Goal: Task Accomplishment & Management: Manage account settings

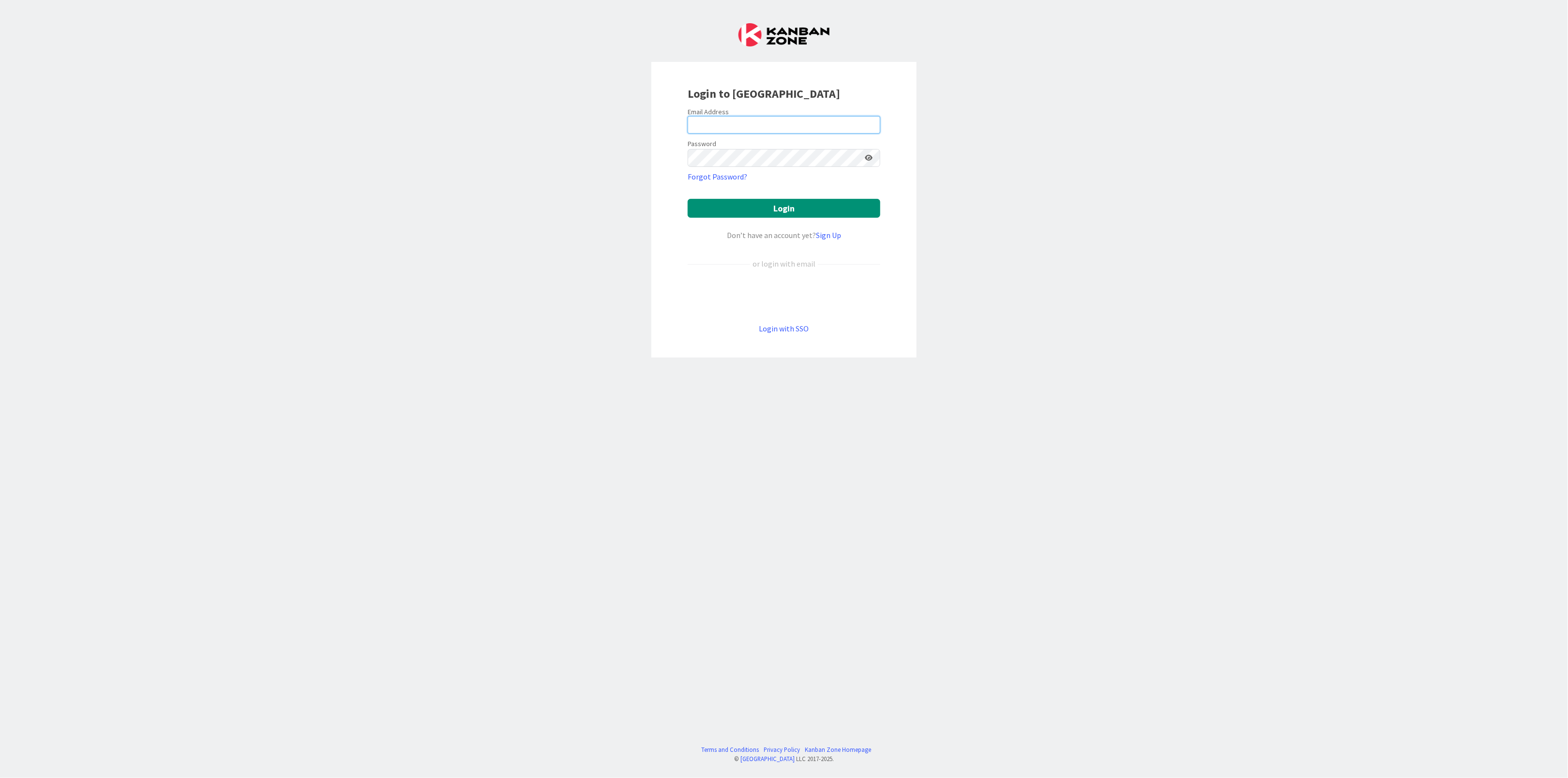
click at [731, 128] on input "email" at bounding box center [784, 125] width 193 height 17
type input "[EMAIL_ADDRESS][DOMAIN_NAME]"
click at [754, 209] on button "Login" at bounding box center [784, 208] width 193 height 19
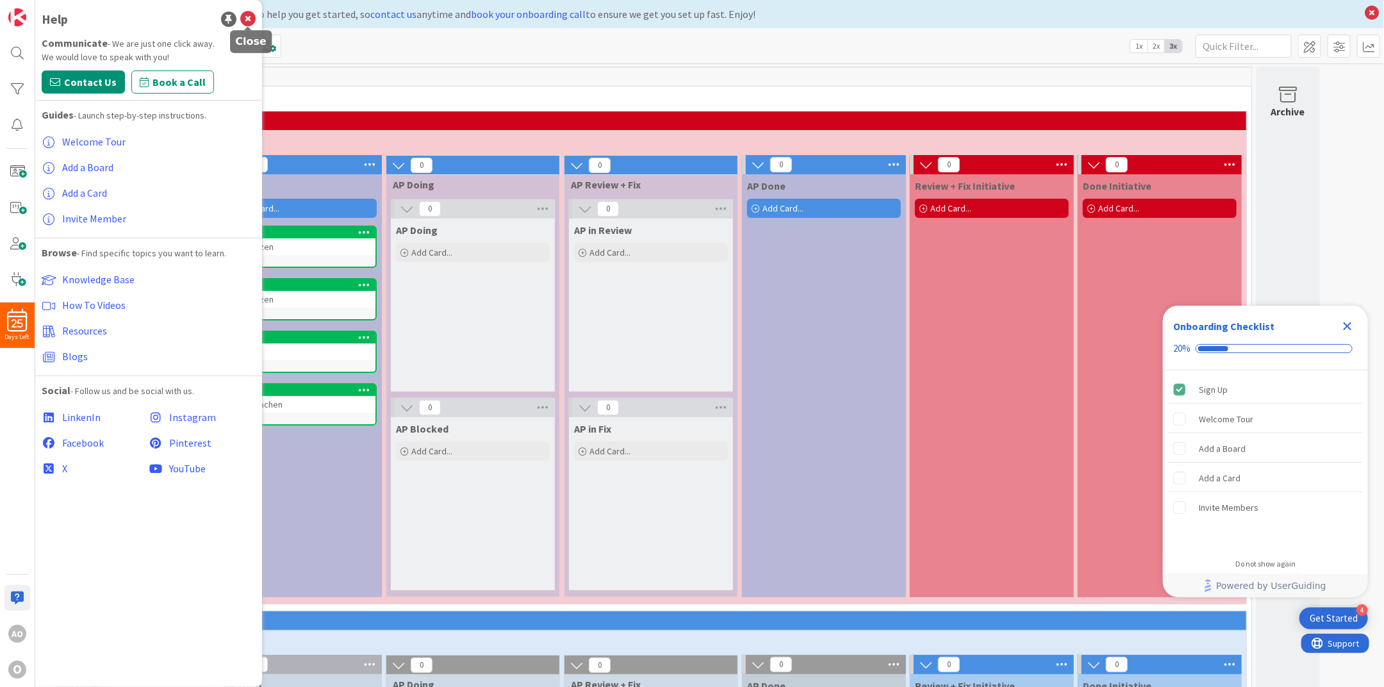
click at [250, 19] on icon at bounding box center [247, 19] width 15 height 15
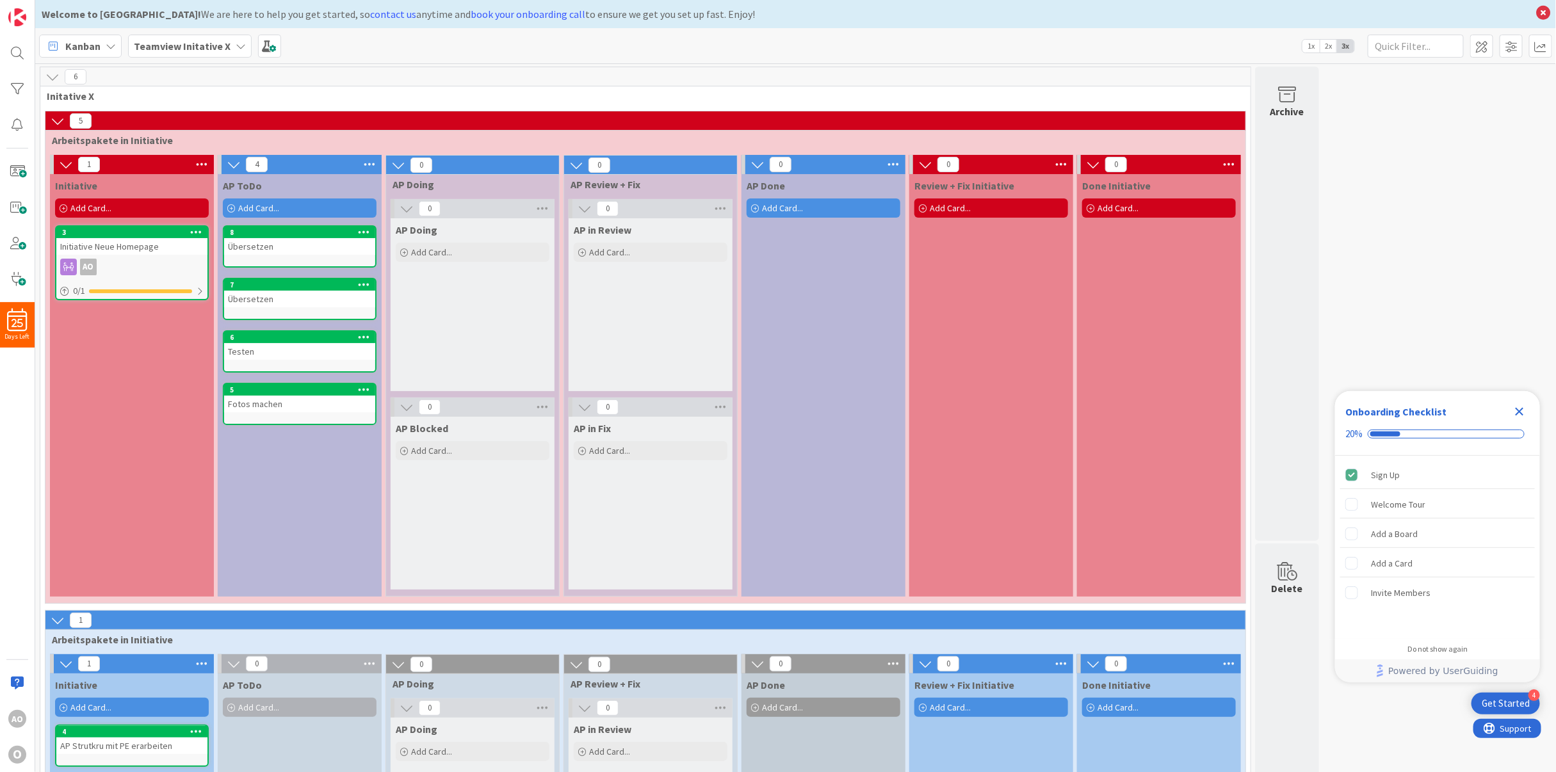
click at [1515, 412] on icon "Close Checklist" at bounding box center [1519, 411] width 15 height 15
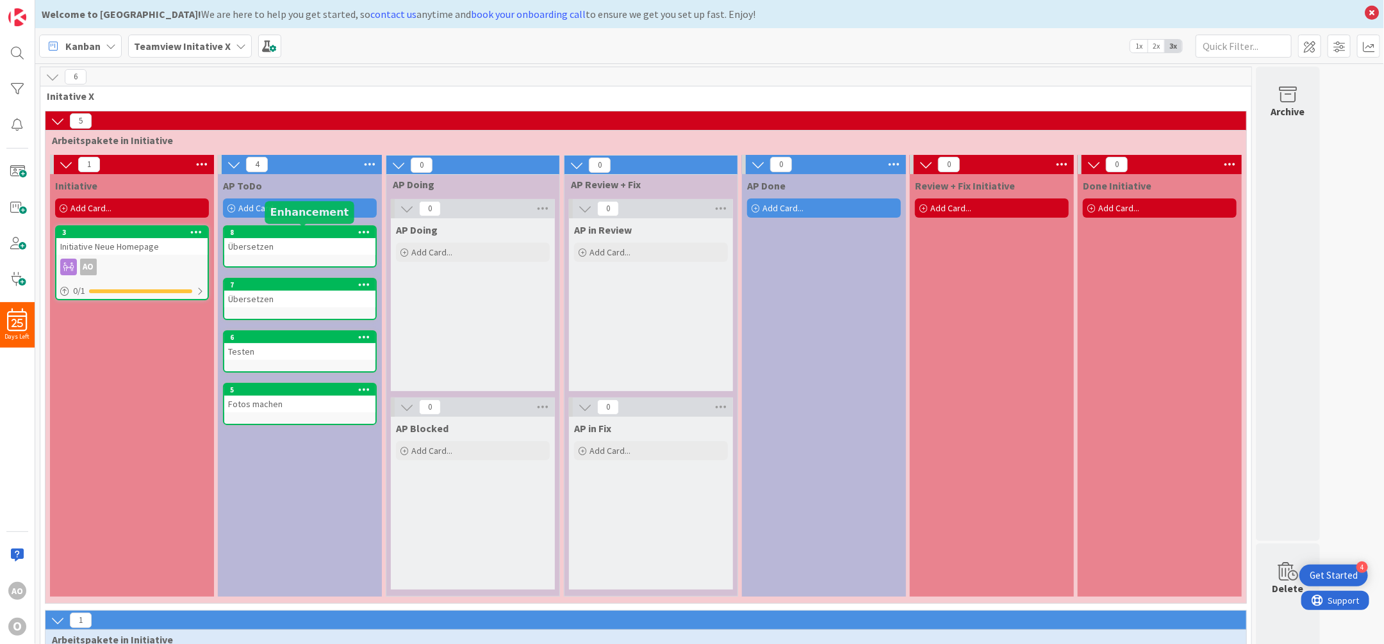
click at [250, 231] on div "8" at bounding box center [302, 232] width 145 height 9
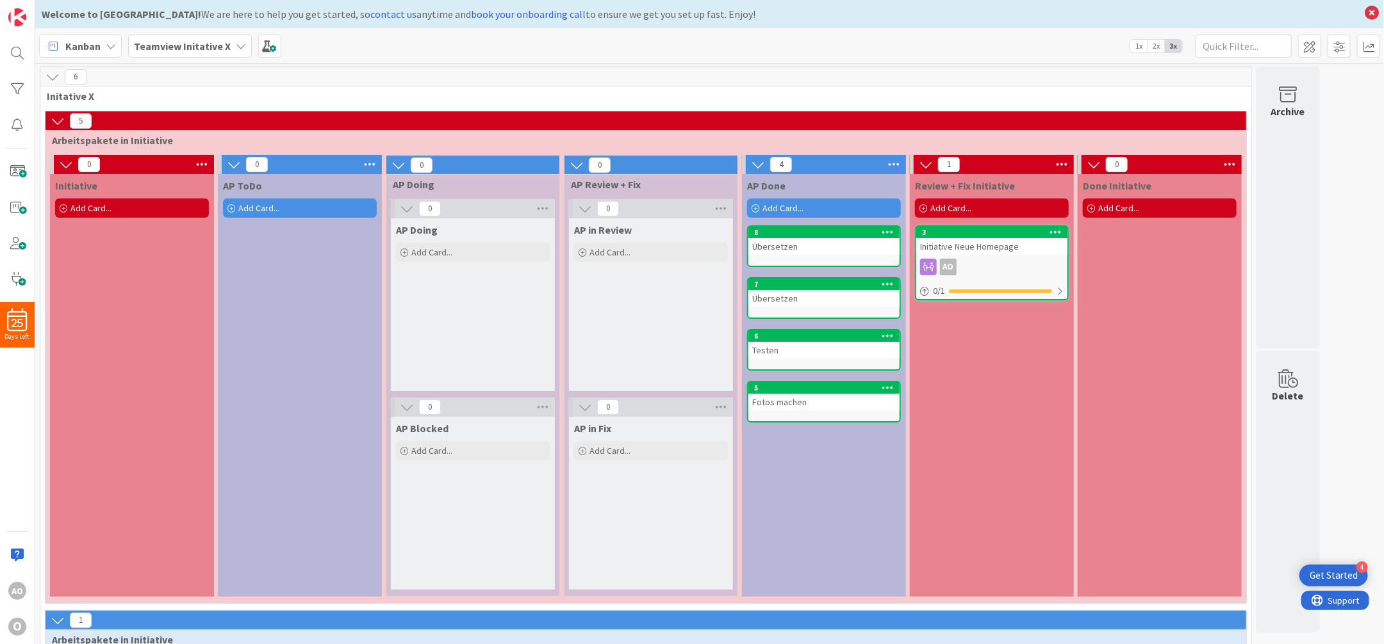
click at [52, 165] on div at bounding box center [52, 164] width 4 height 19
click at [113, 45] on icon at bounding box center [111, 46] width 10 height 10
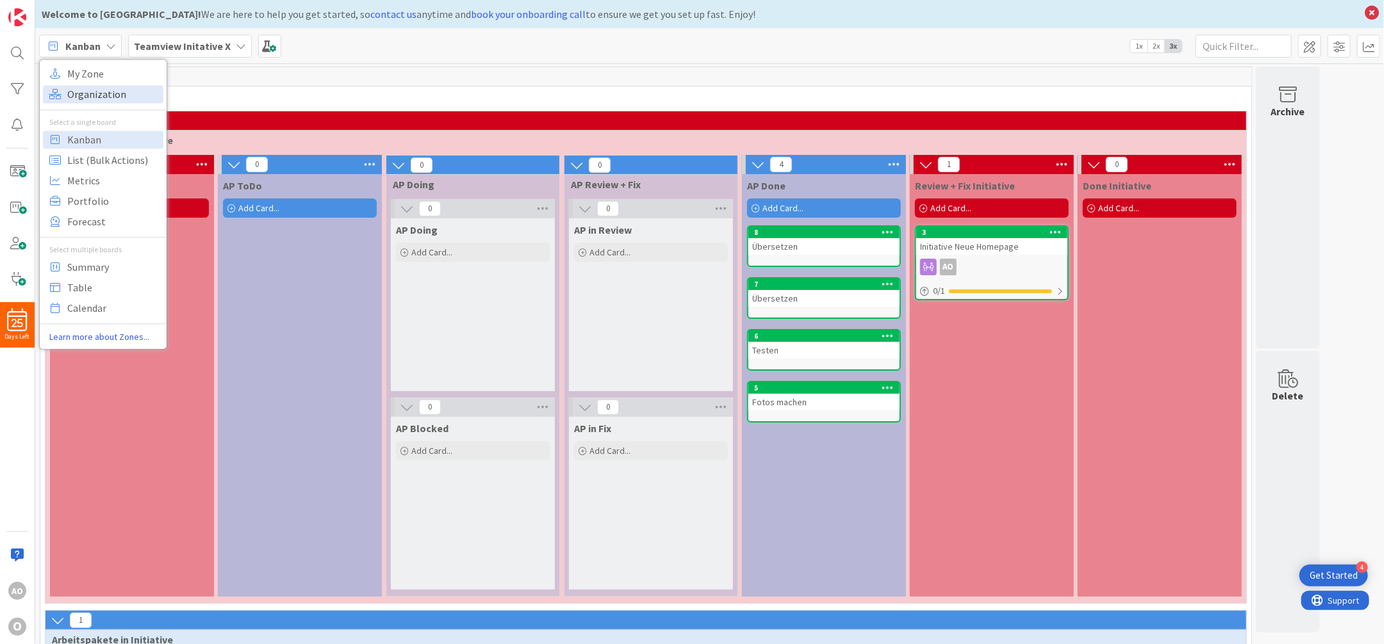
click at [95, 88] on span "Organization" at bounding box center [113, 94] width 92 height 19
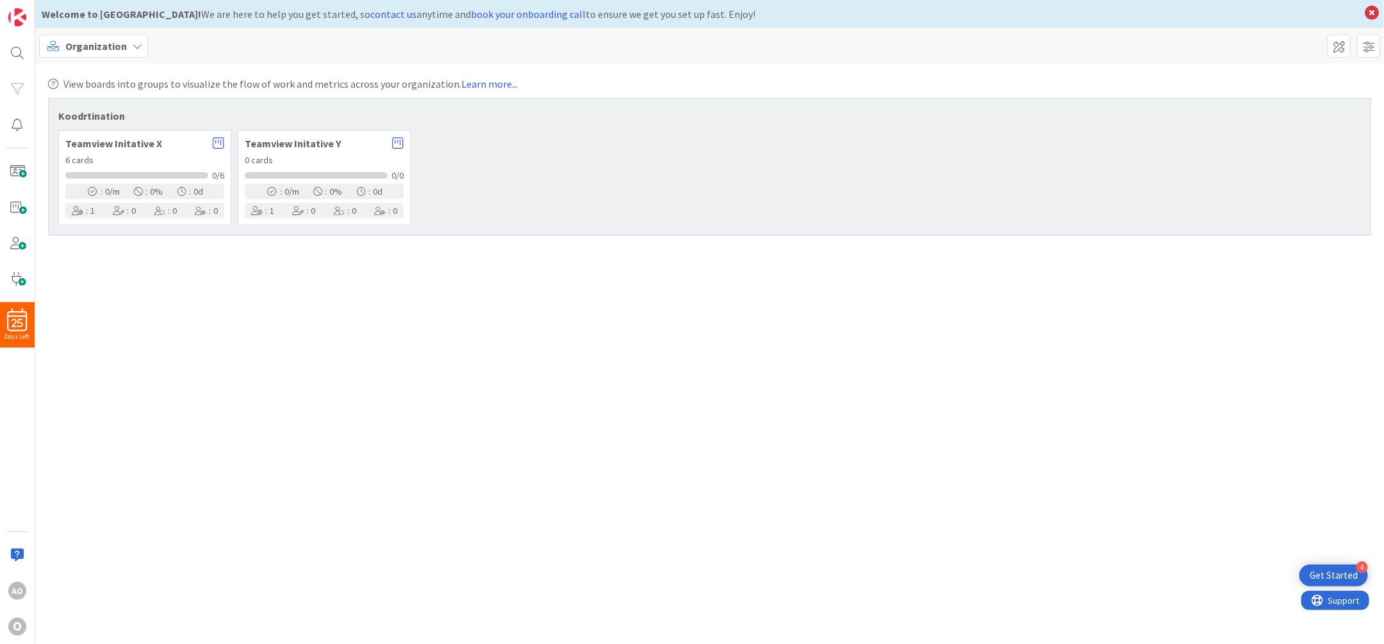
click at [124, 141] on span "Teamview Initative X" at bounding box center [135, 143] width 141 height 10
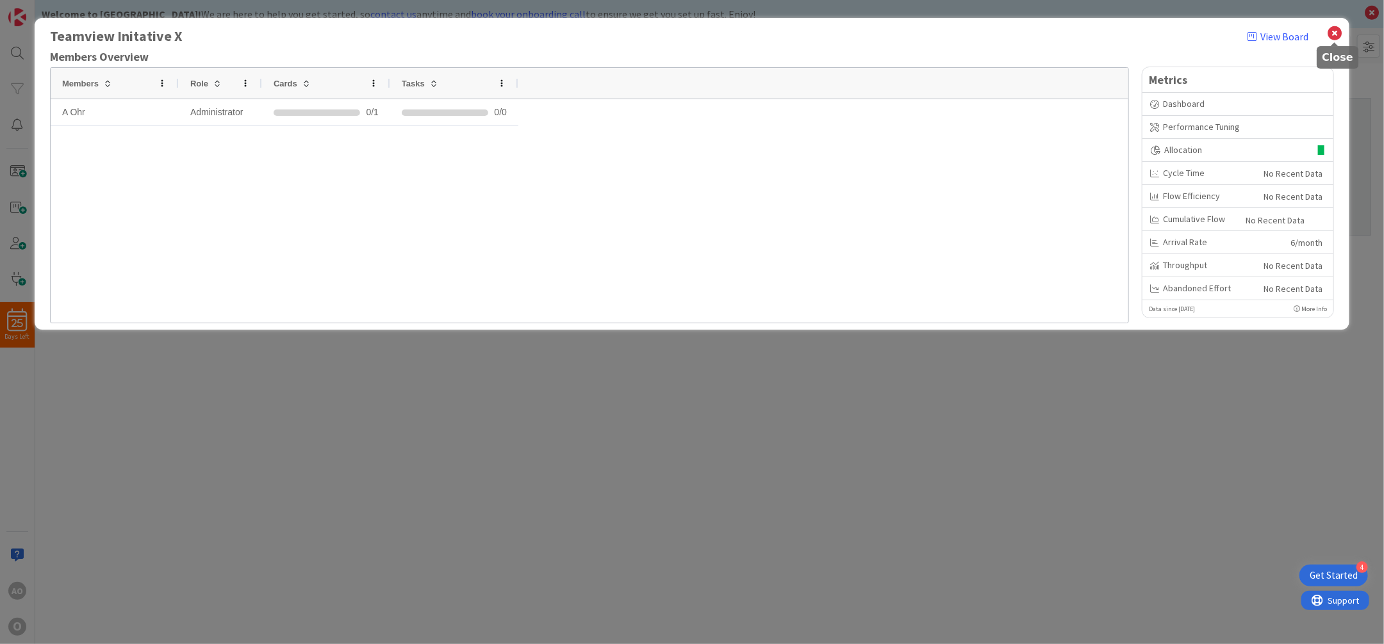
click at [1334, 35] on icon at bounding box center [1334, 33] width 17 height 18
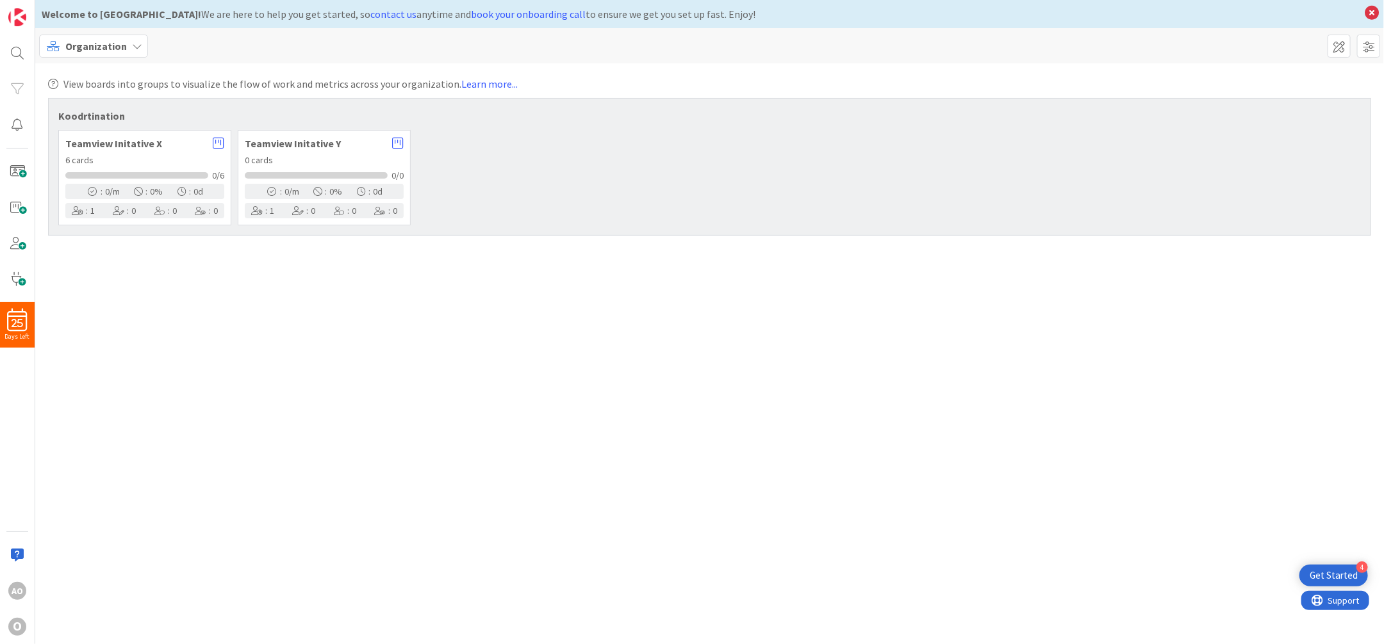
click at [118, 42] on span "Organization" at bounding box center [95, 45] width 61 height 15
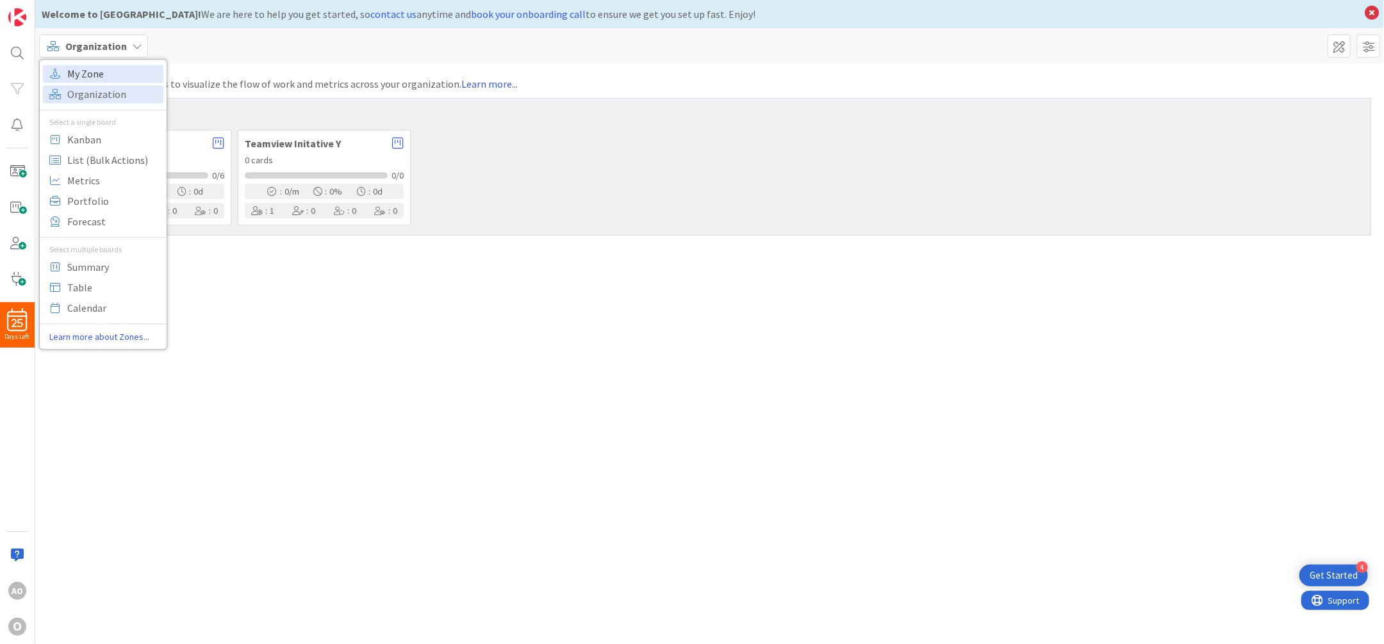
click at [113, 76] on span "My Zone" at bounding box center [113, 73] width 92 height 19
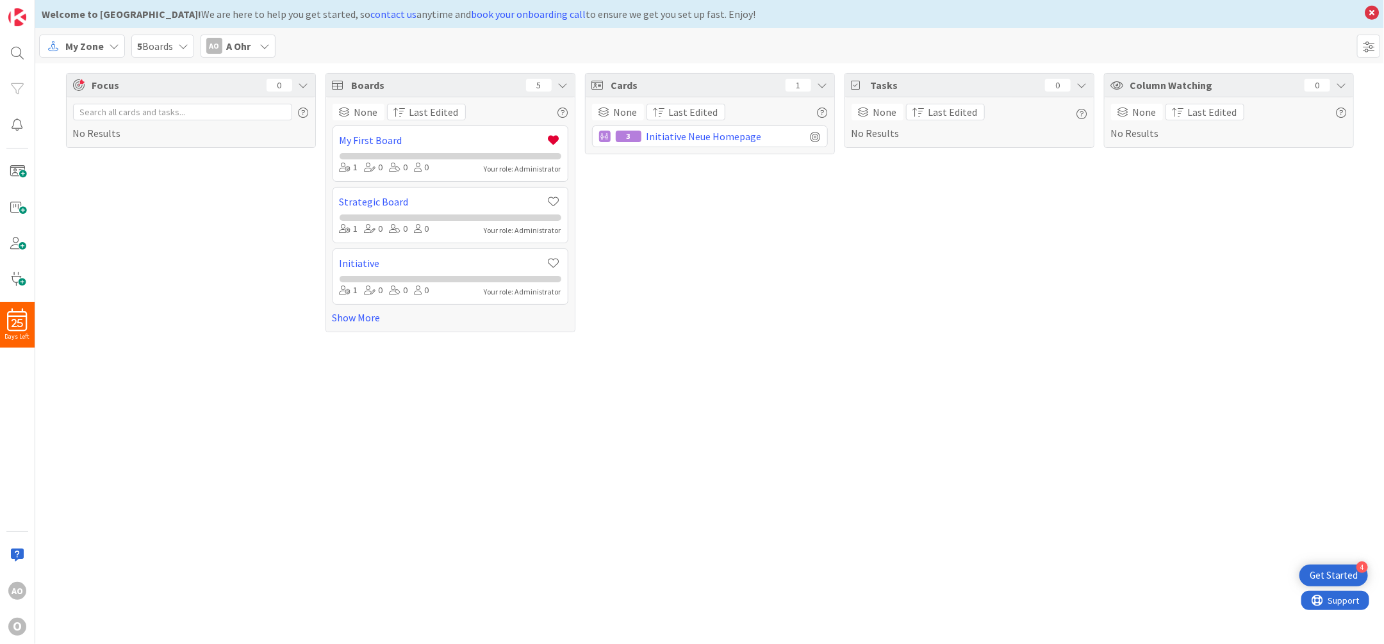
click at [94, 47] on span "My Zone" at bounding box center [84, 45] width 38 height 15
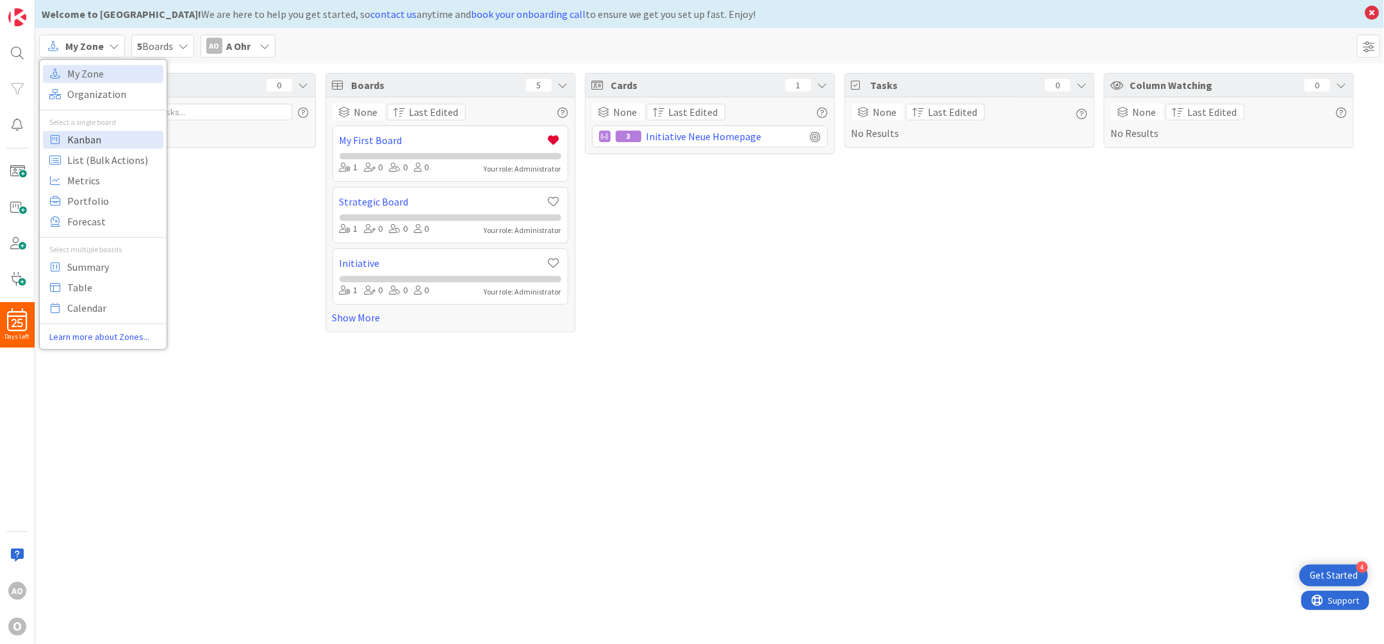
click at [72, 146] on span "Kanban" at bounding box center [113, 139] width 92 height 19
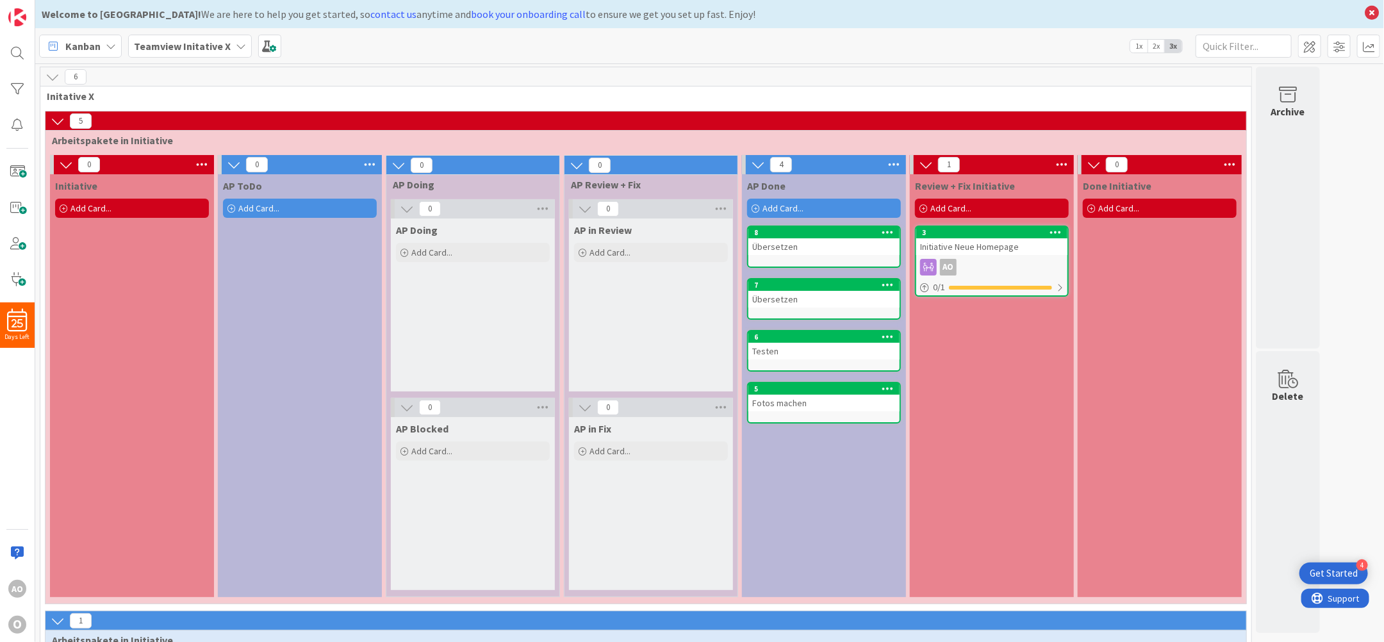
click at [200, 42] on b "Teamview Initative X" at bounding box center [182, 46] width 97 height 13
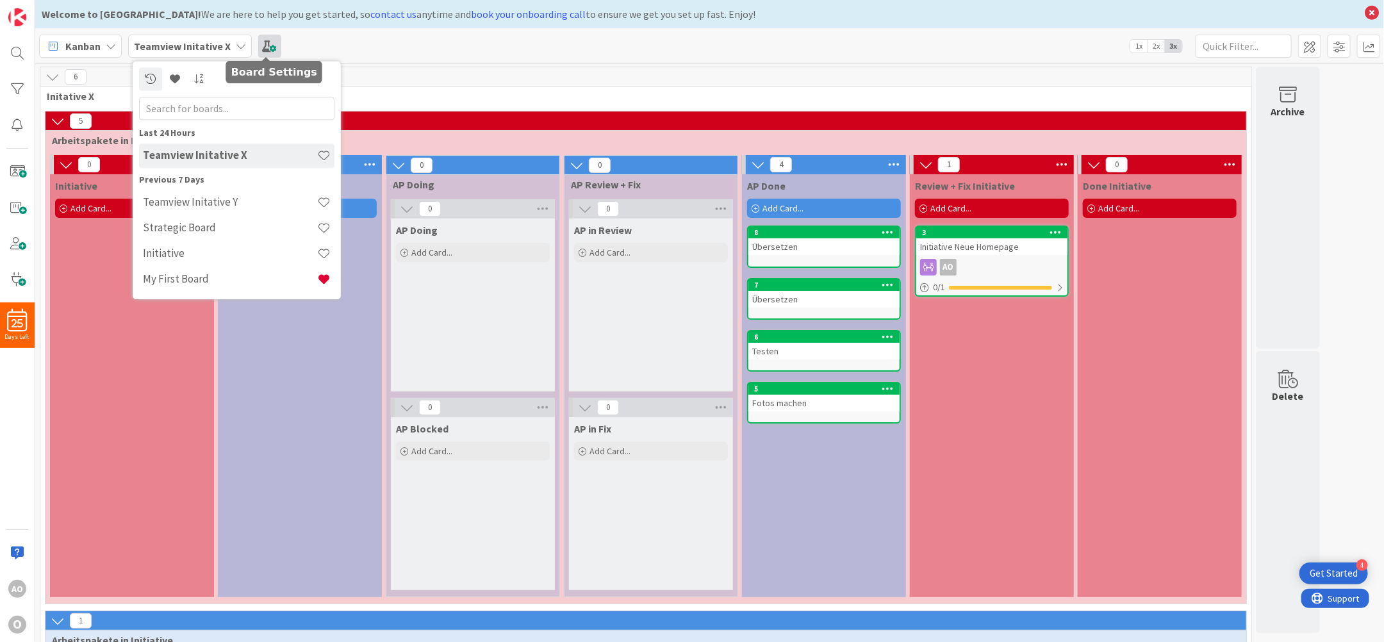
click at [272, 47] on span at bounding box center [269, 46] width 23 height 23
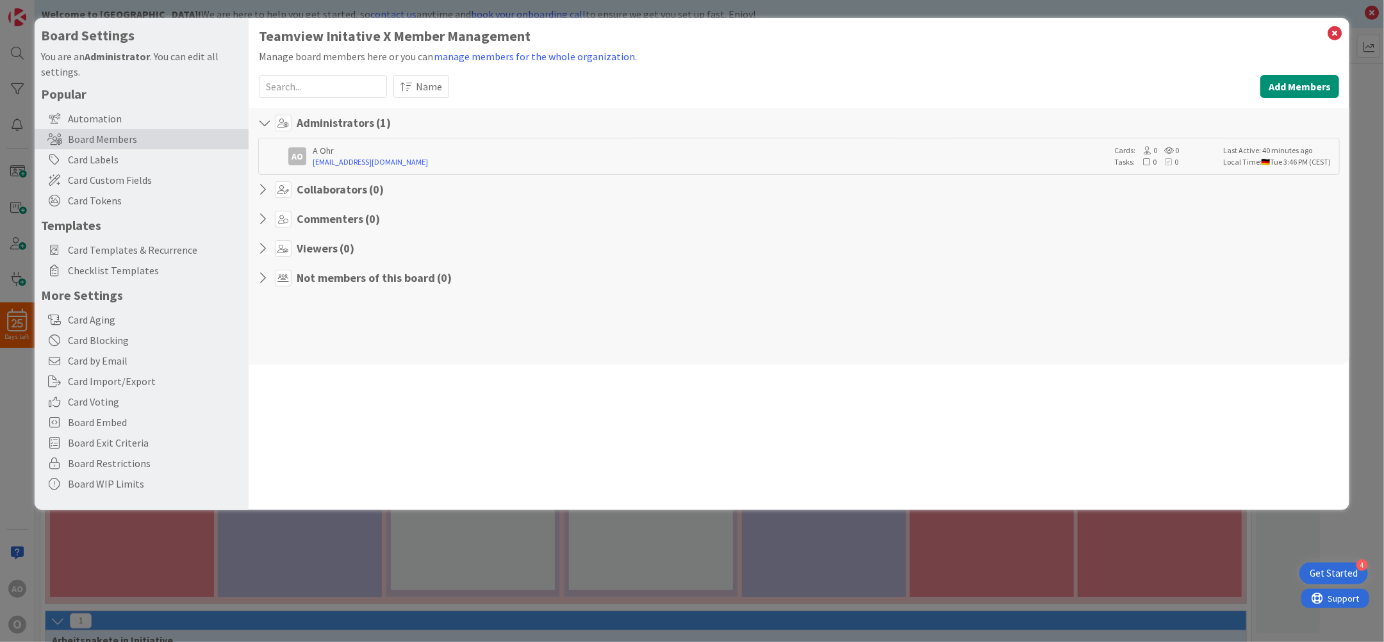
click at [263, 279] on icon at bounding box center [266, 278] width 17 height 13
click at [264, 118] on icon at bounding box center [266, 123] width 17 height 13
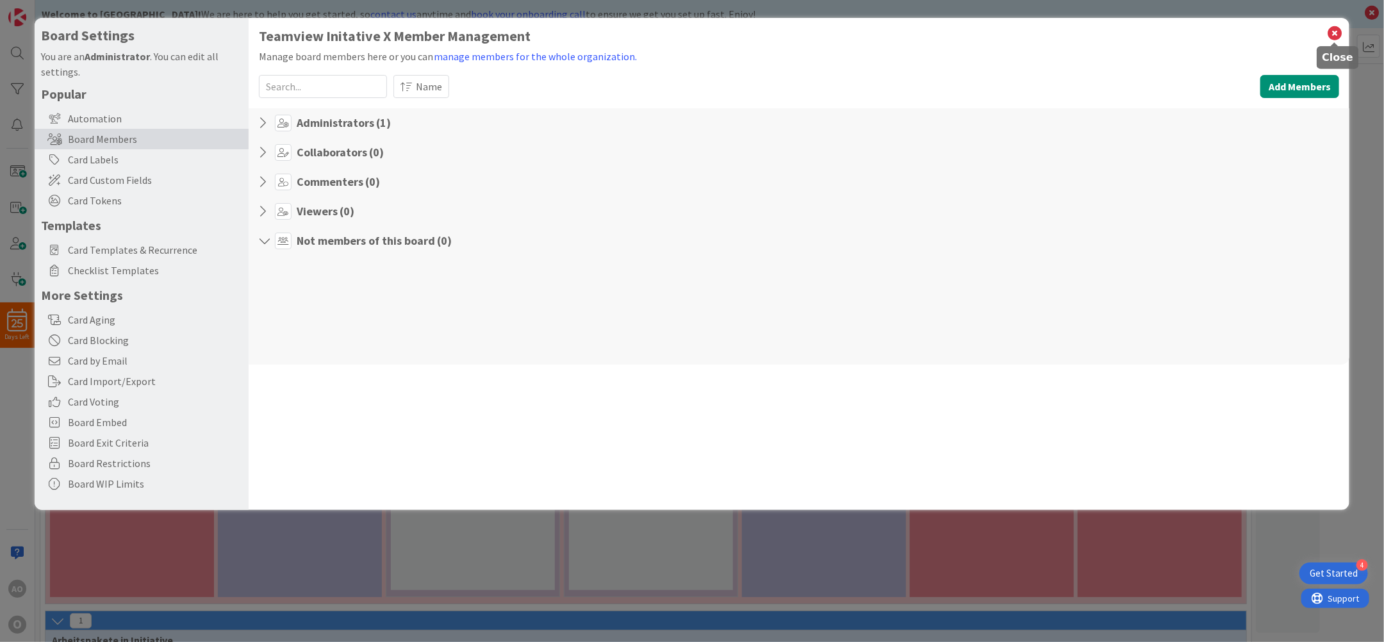
click at [1330, 31] on icon at bounding box center [1334, 33] width 17 height 18
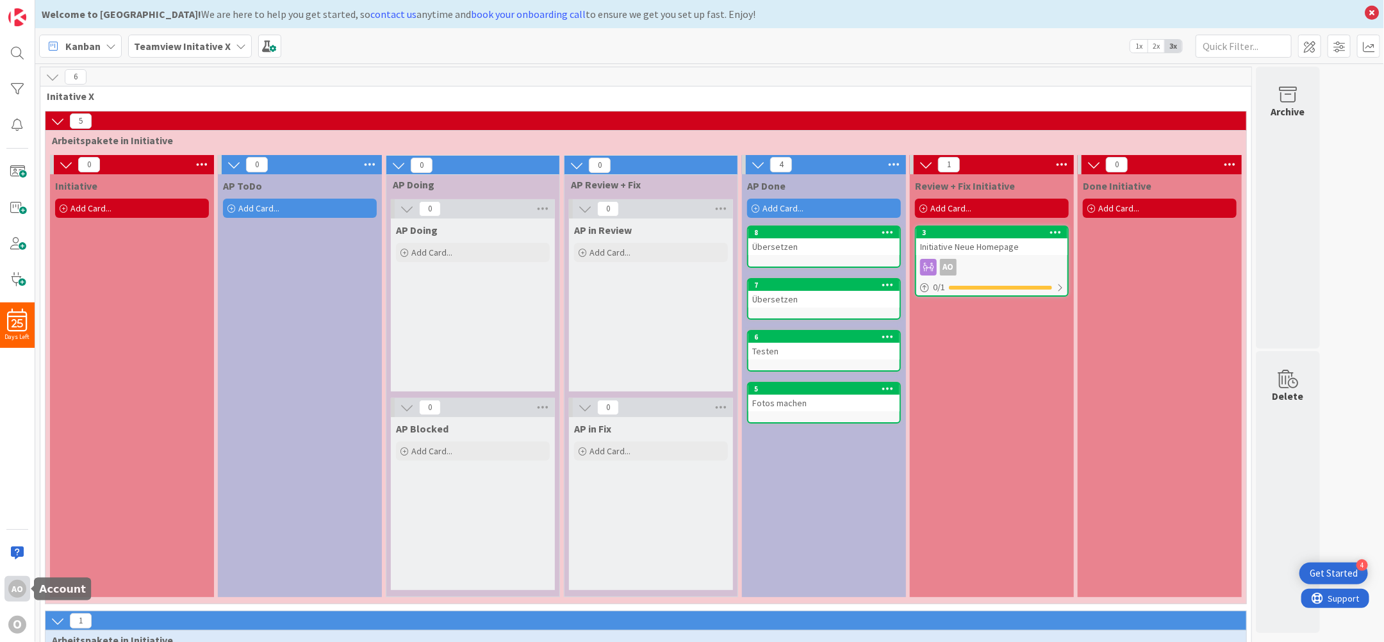
click at [13, 579] on div "AO" at bounding box center [17, 589] width 26 height 26
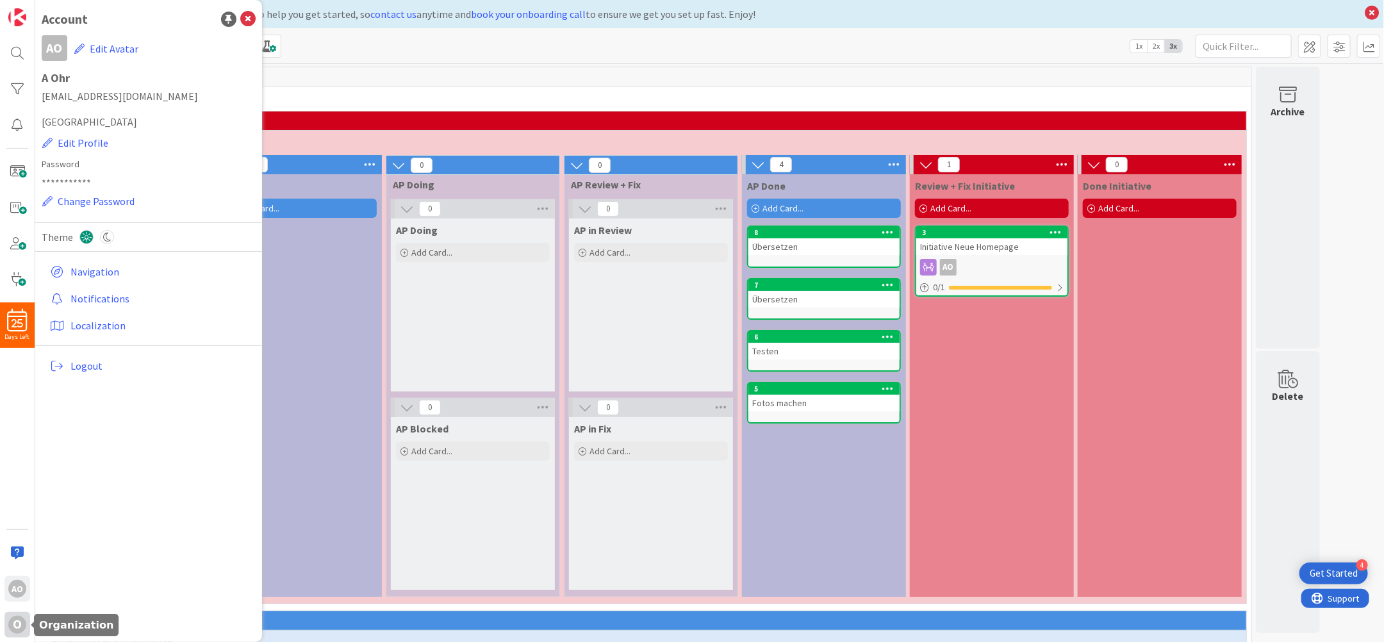
click at [10, 630] on div "O" at bounding box center [17, 625] width 18 height 18
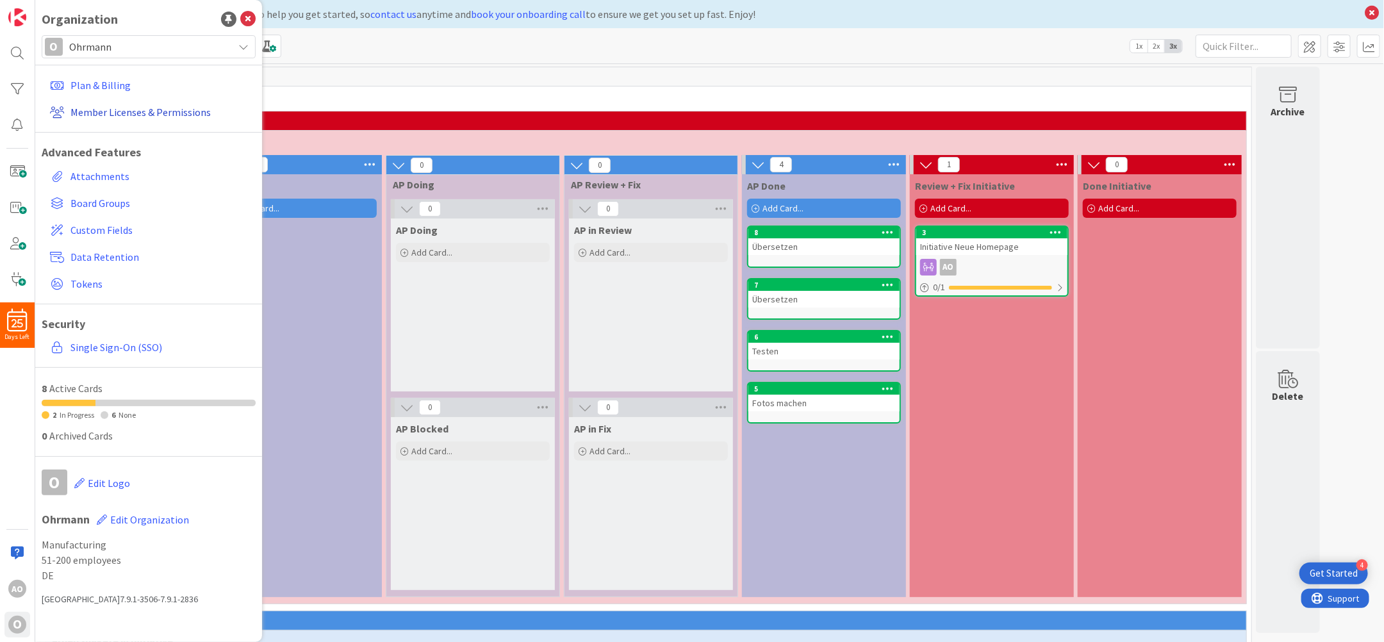
click at [106, 117] on link "Member Licenses & Permissions" at bounding box center [150, 112] width 211 height 23
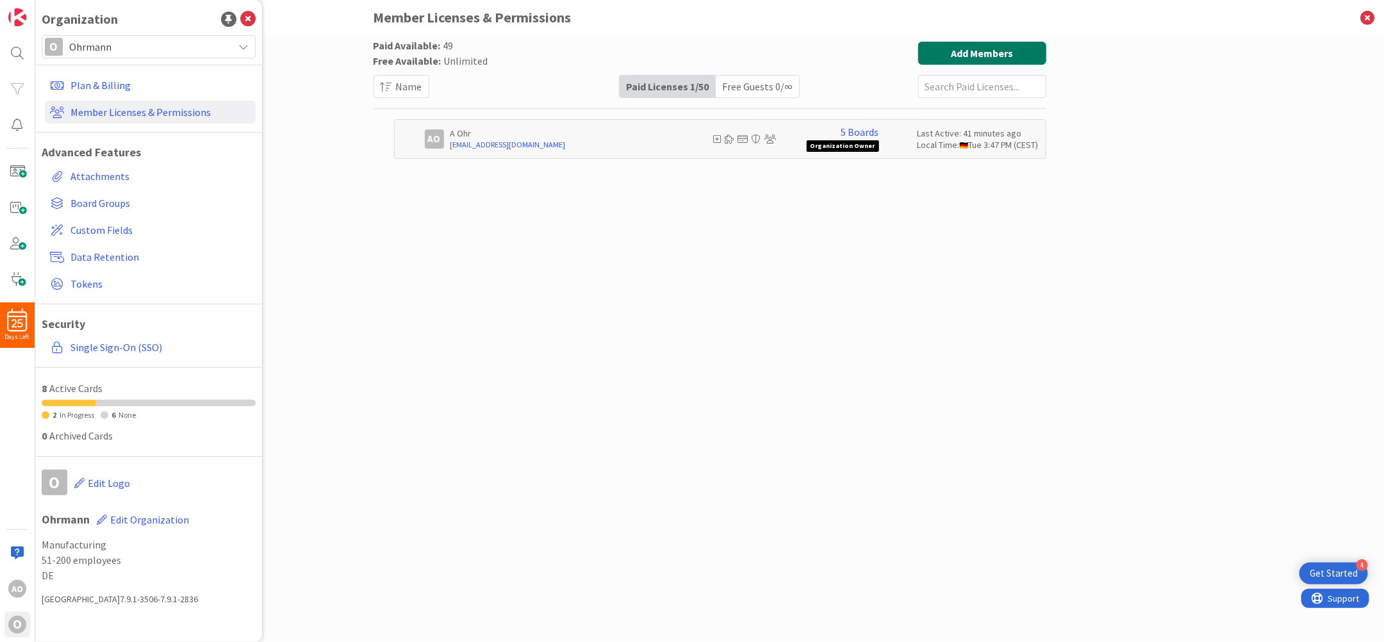
click at [986, 51] on button "Add Members" at bounding box center [982, 53] width 128 height 23
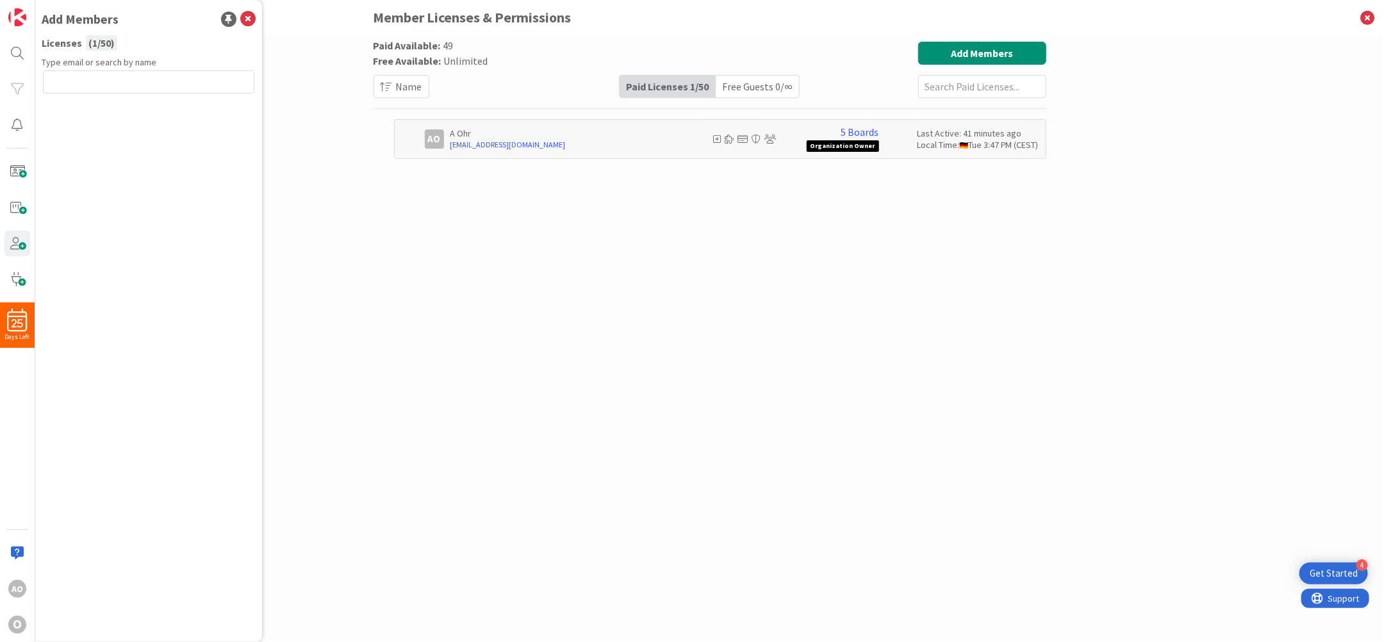
click at [1361, 564] on div "4" at bounding box center [1362, 565] width 12 height 12
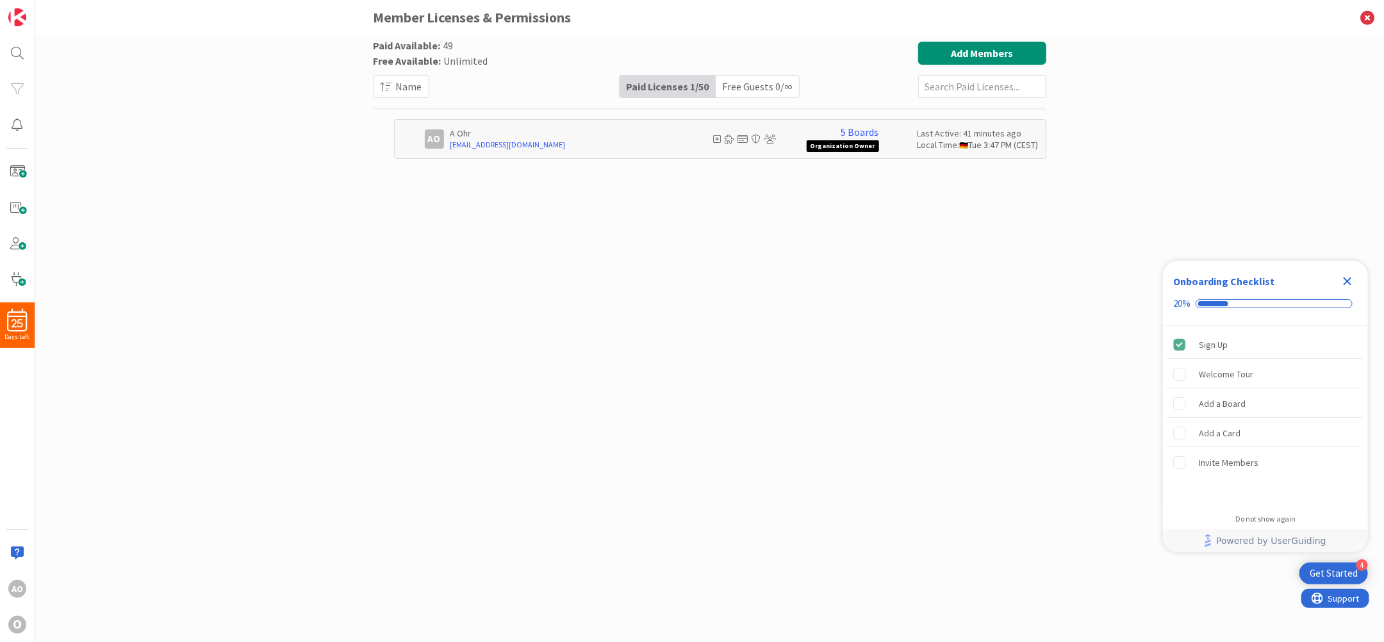
click at [1361, 564] on div "4" at bounding box center [1362, 565] width 12 height 12
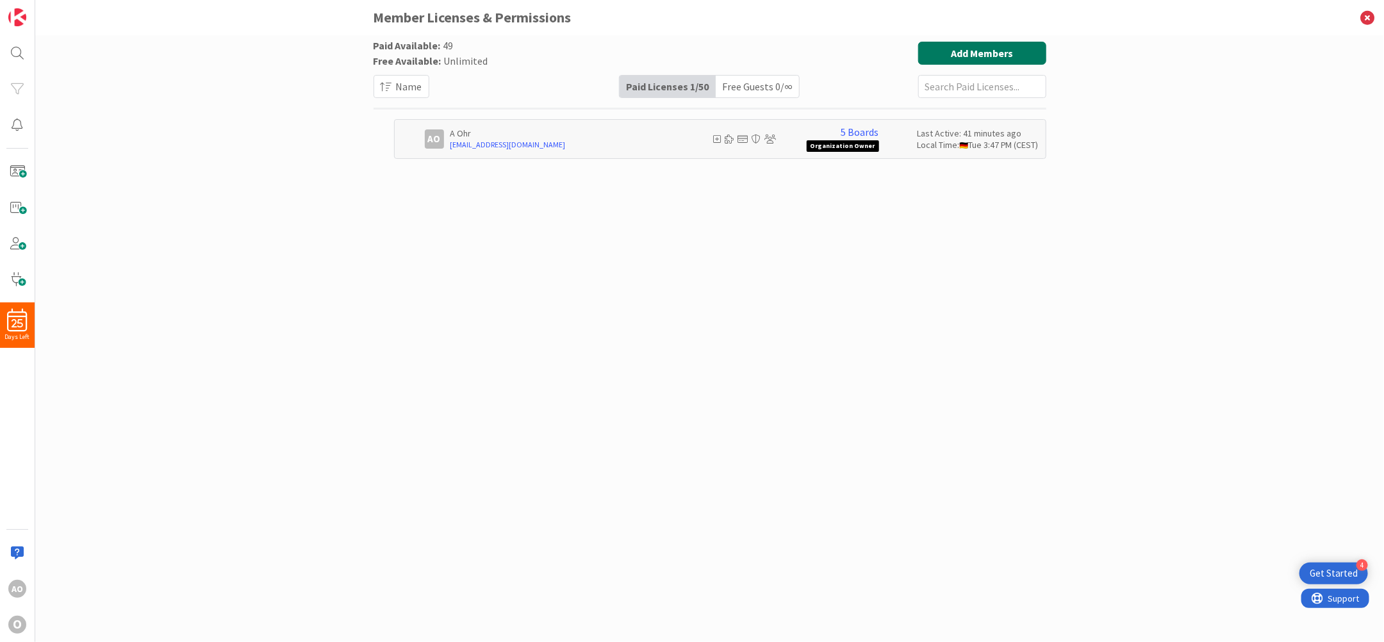
click at [954, 52] on button "Add Members" at bounding box center [982, 53] width 128 height 23
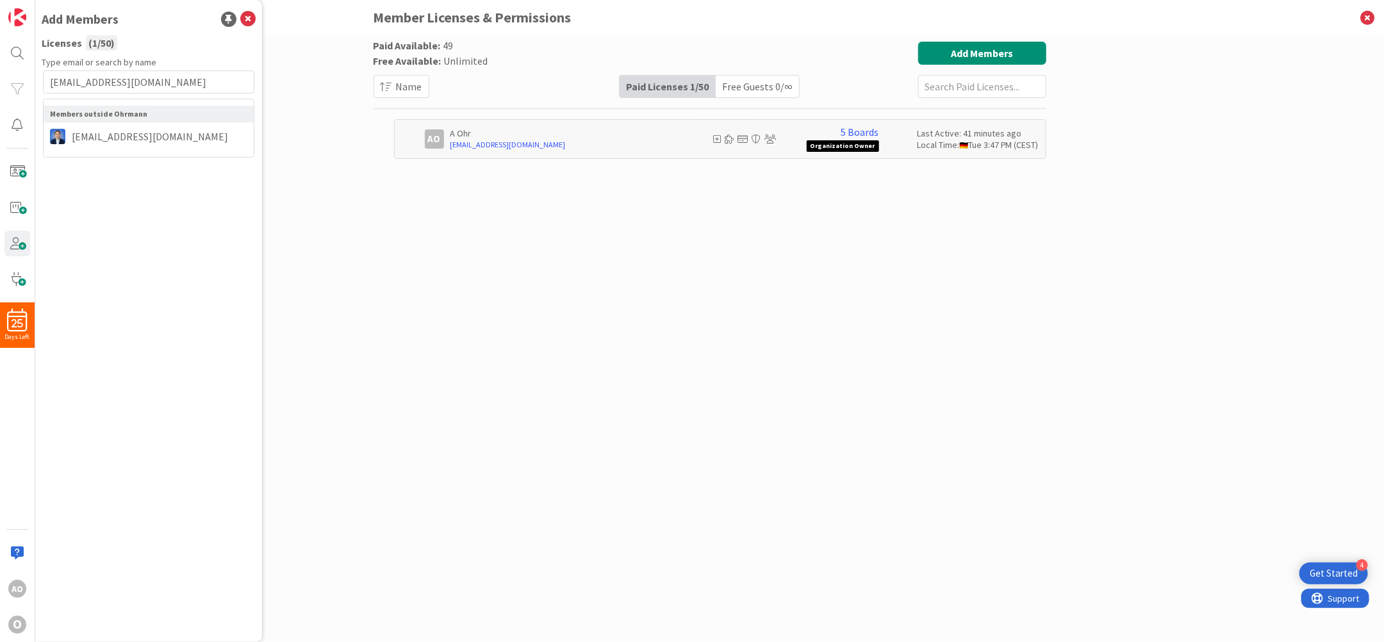
type input "[EMAIL_ADDRESS][DOMAIN_NAME]"
click at [118, 131] on span "[EMAIL_ADDRESS][DOMAIN_NAME]" at bounding box center [149, 136] width 169 height 15
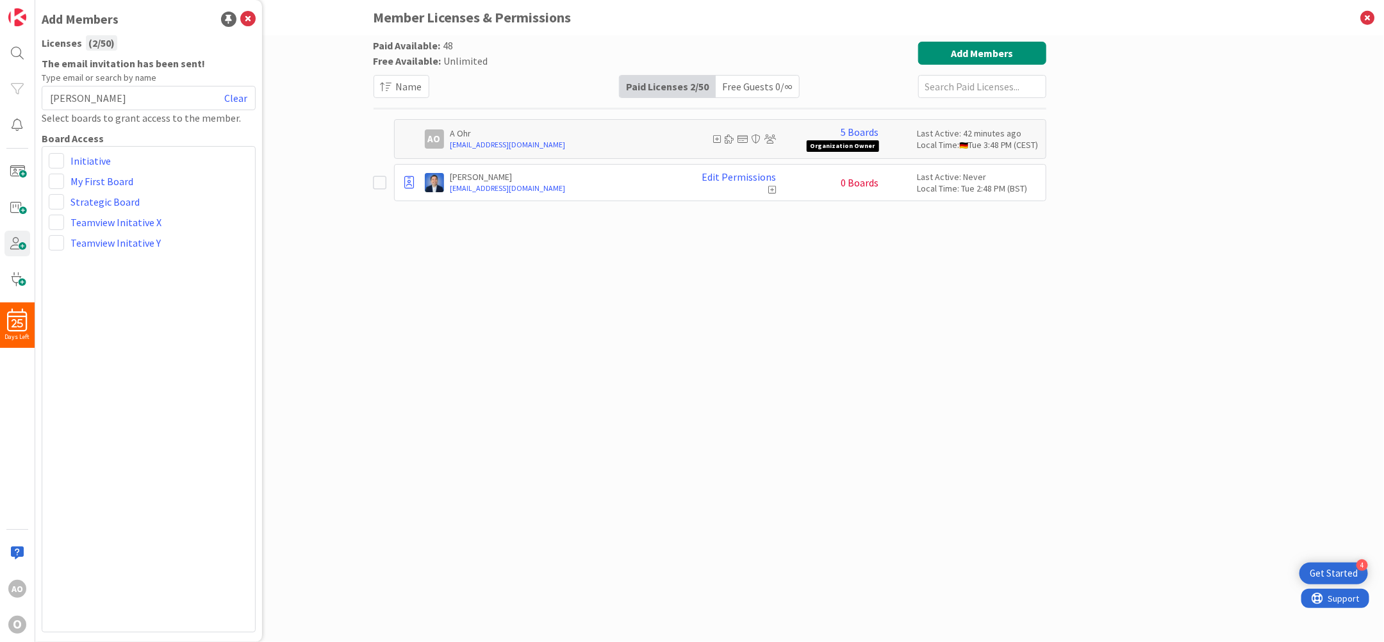
click at [429, 364] on div "Paid Available: 48 Free Available: Unlimited Name Paid Licenses 2 / 50 Free Gue…" at bounding box center [709, 326] width 673 height 568
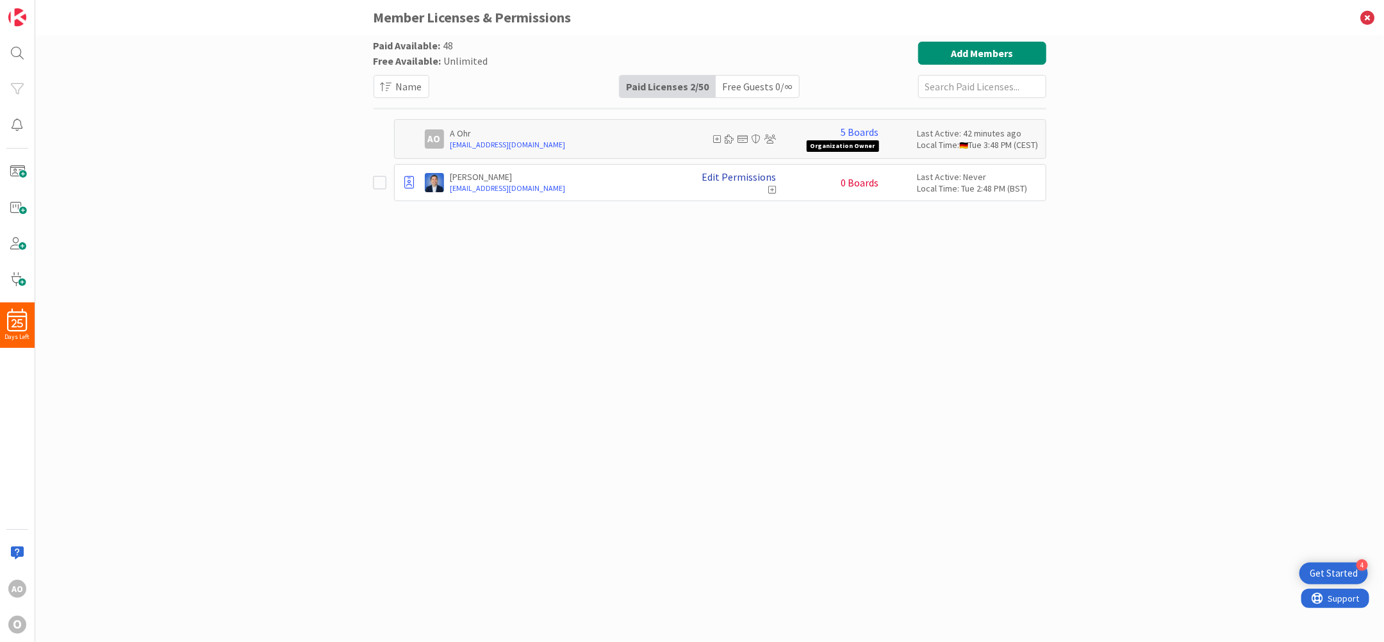
click at [744, 176] on link "Edit Permissions" at bounding box center [739, 177] width 74 height 12
click at [909, 209] on button at bounding box center [910, 211] width 15 height 14
click at [915, 216] on button at bounding box center [910, 217] width 15 height 14
click at [513, 402] on div "Paid Available: 48 Free Available: Unlimited Name Paid Licenses 2 / 50 Free Gue…" at bounding box center [709, 326] width 673 height 568
click at [849, 131] on link "5 Boards" at bounding box center [860, 132] width 38 height 12
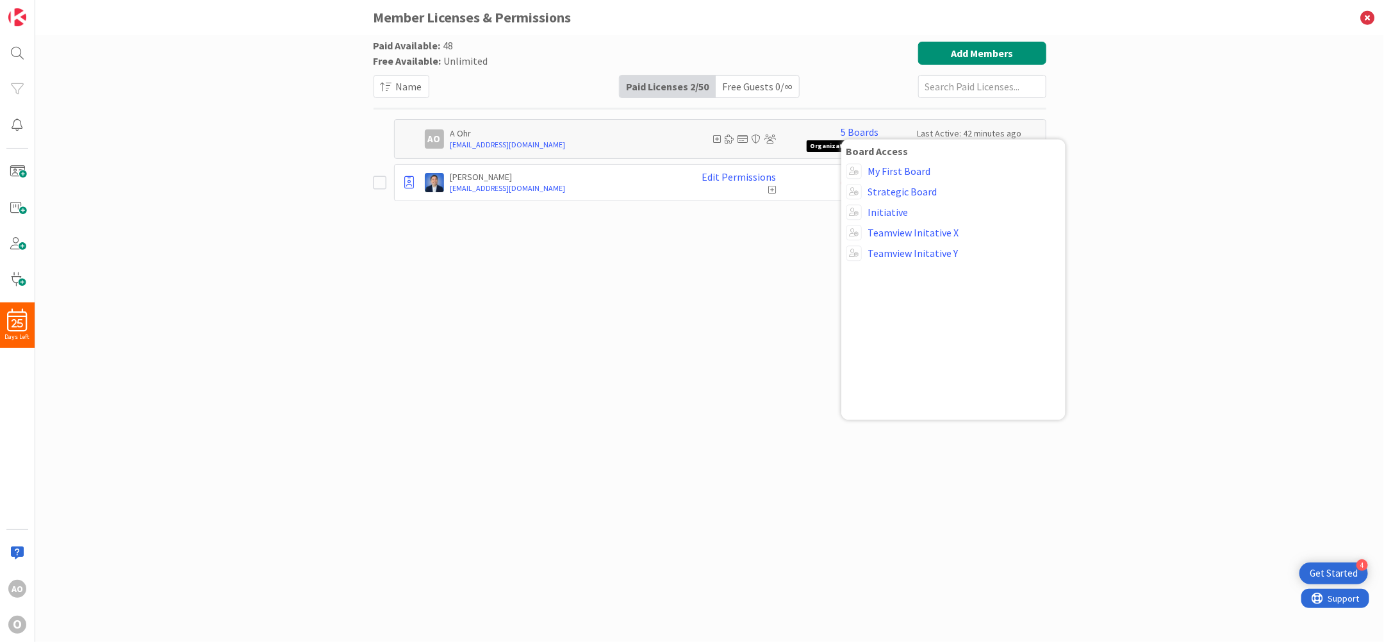
click at [650, 270] on div "Paid Available: 48 Free Available: Unlimited Name Paid Licenses 2 / 50 Free Gue…" at bounding box center [709, 326] width 673 height 568
click at [773, 187] on icon at bounding box center [773, 189] width 8 height 9
click at [352, 179] on div "Paid Available: 48 Free Available: Unlimited Name Paid Licenses 2 / 50 Free Gue…" at bounding box center [709, 338] width 1348 height 607
click at [856, 131] on link "5 Boards" at bounding box center [860, 132] width 38 height 12
click at [883, 229] on link "Teamview Initative X" at bounding box center [913, 233] width 91 height 12
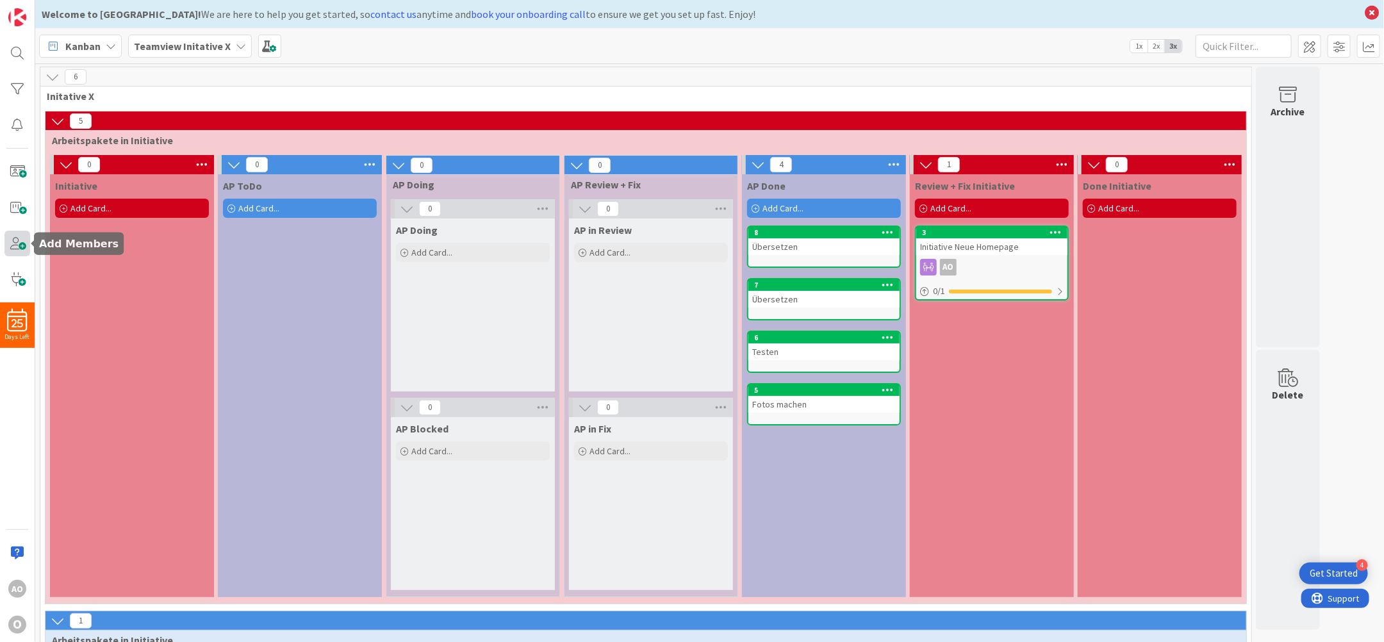
click at [12, 246] on span at bounding box center [17, 244] width 26 height 26
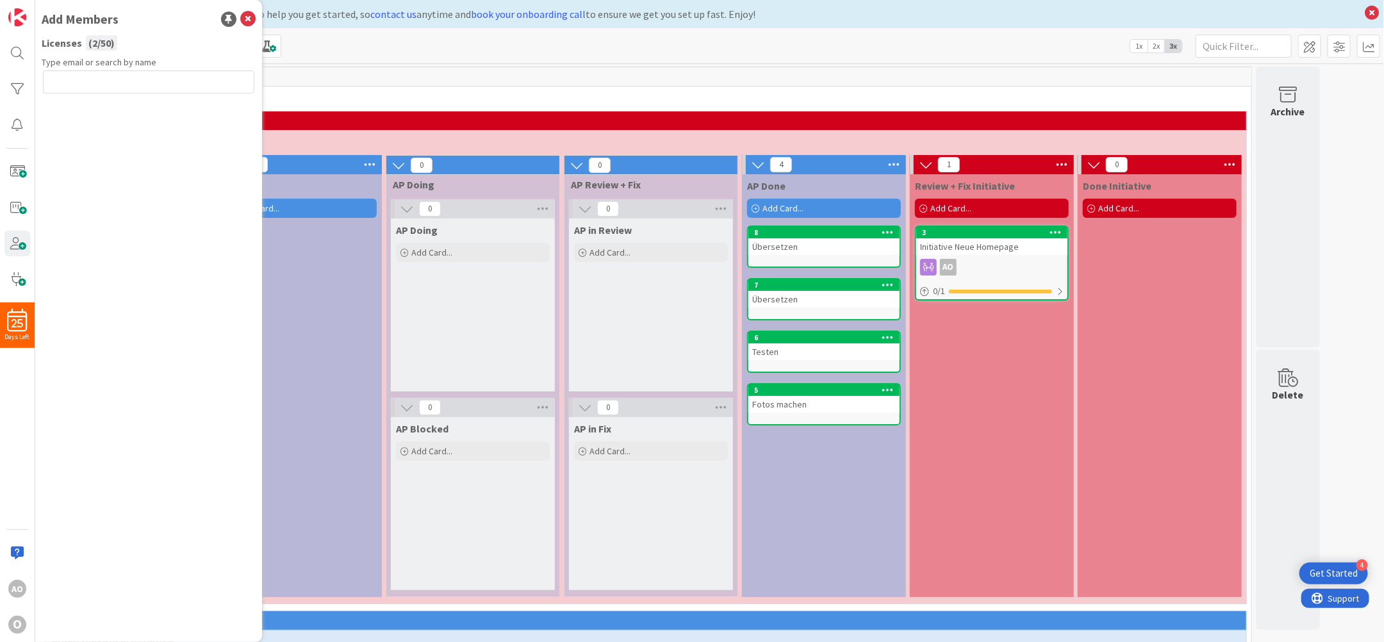
click at [119, 84] on input "text" at bounding box center [148, 81] width 211 height 23
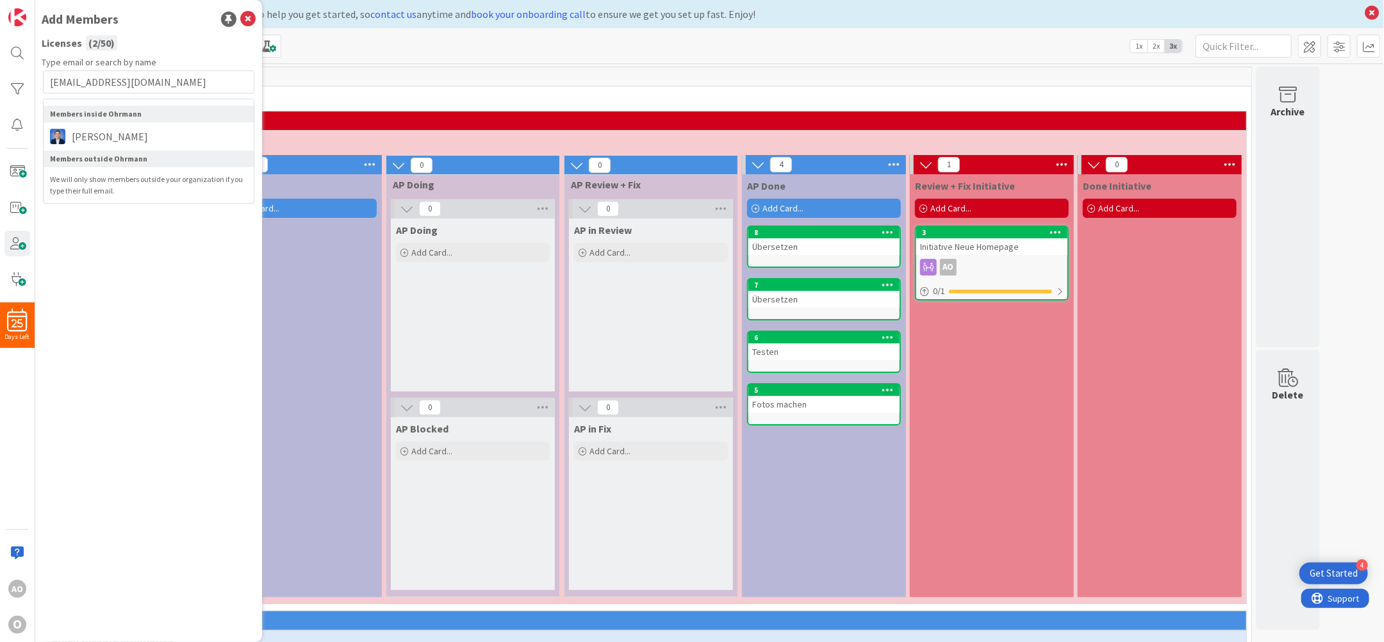
type input "[EMAIL_ADDRESS][DOMAIN_NAME]"
click at [59, 139] on img at bounding box center [57, 136] width 15 height 15
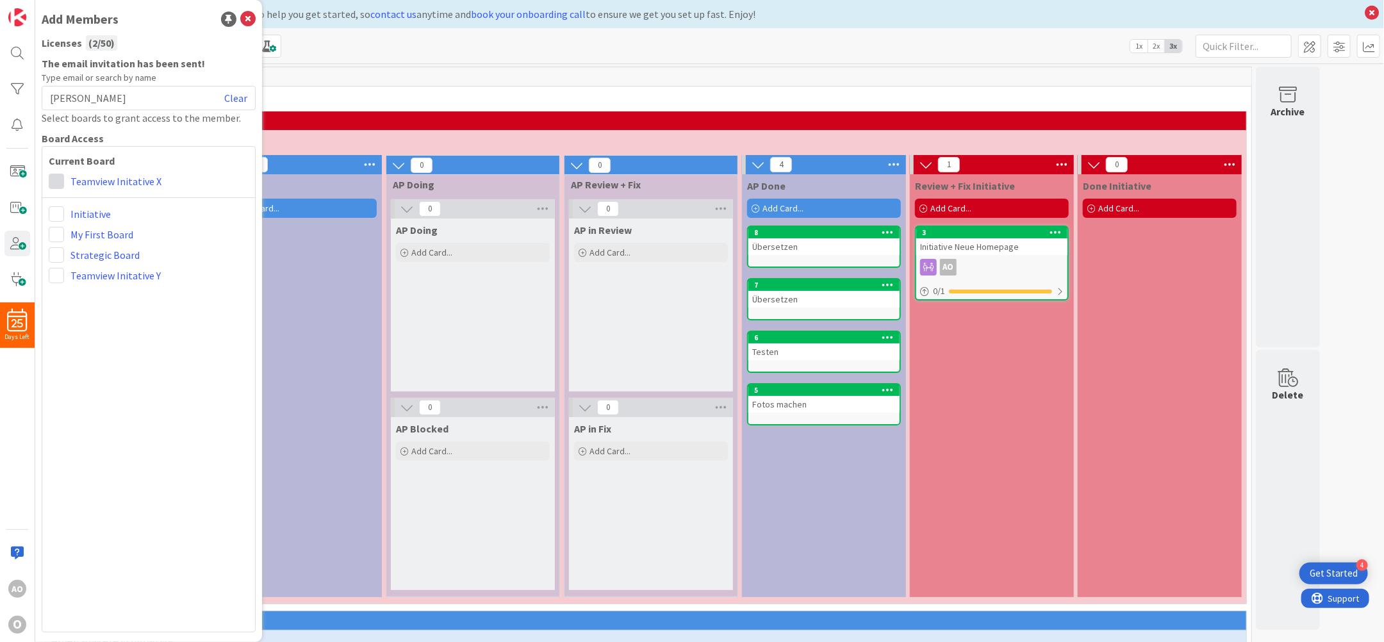
click at [55, 180] on span at bounding box center [56, 181] width 15 height 15
click at [53, 182] on span at bounding box center [56, 181] width 15 height 15
click at [59, 229] on icon at bounding box center [61, 230] width 10 height 19
click at [59, 181] on span at bounding box center [56, 181] width 15 height 15
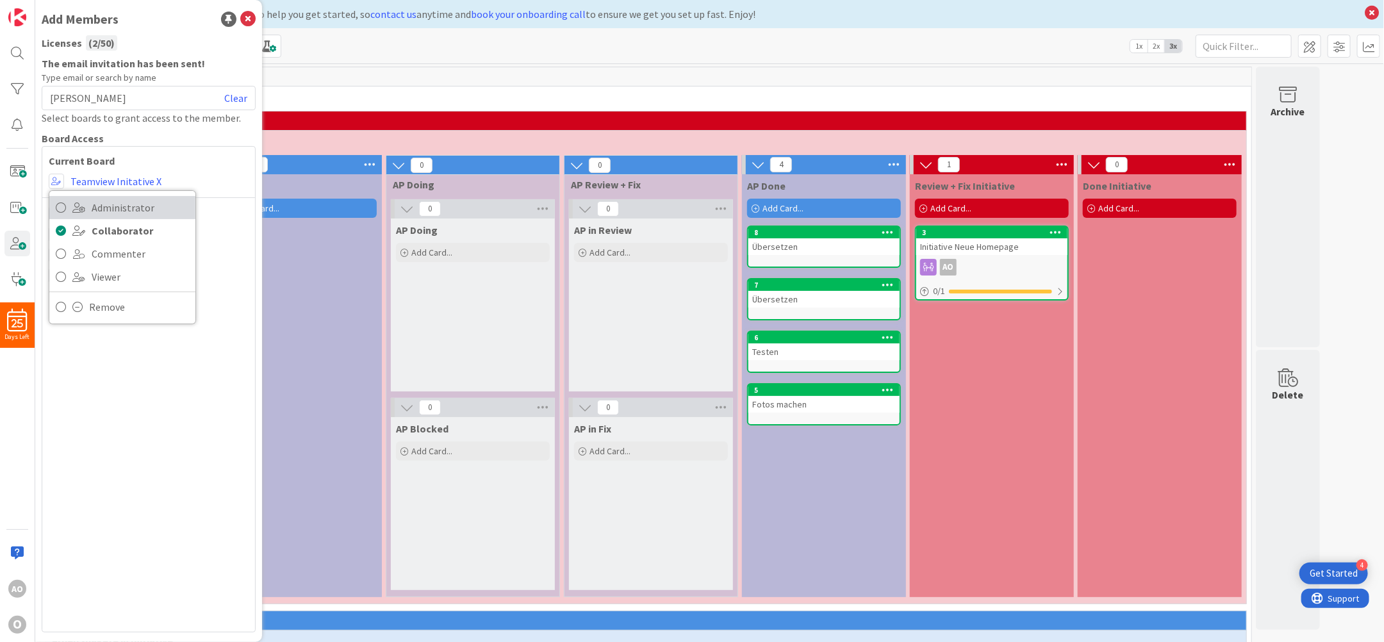
click at [59, 209] on icon at bounding box center [61, 207] width 10 height 19
click at [55, 254] on span at bounding box center [56, 254] width 15 height 15
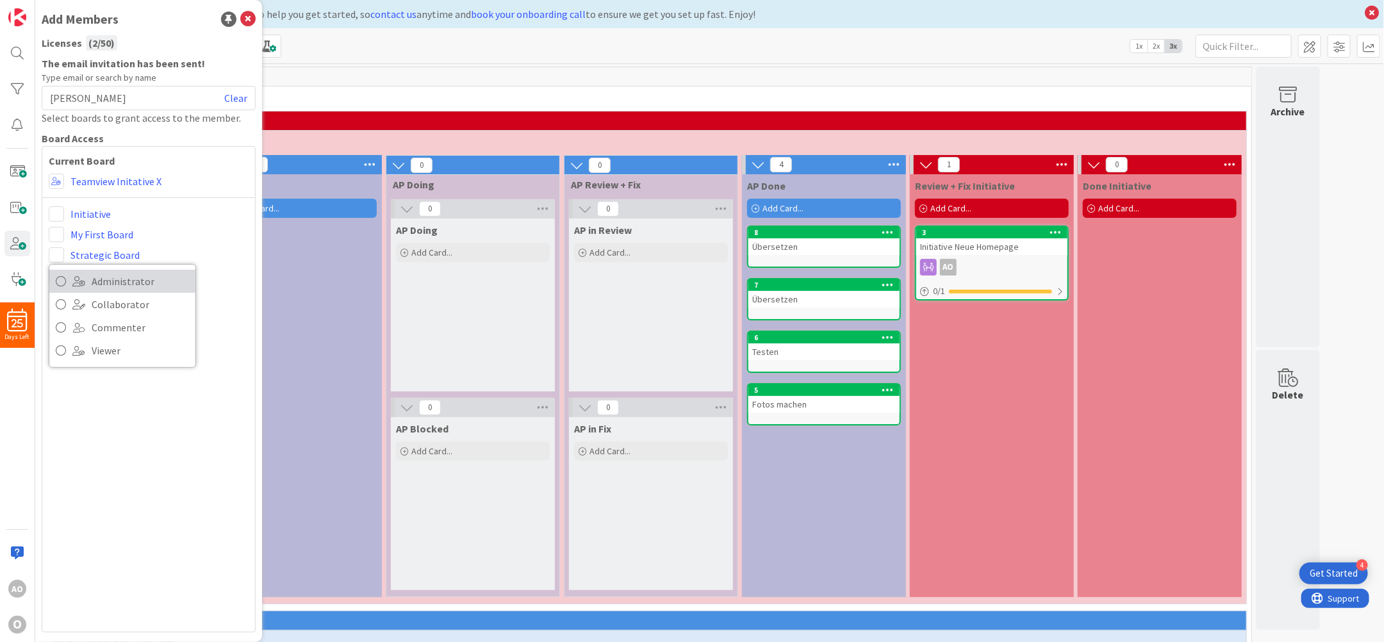
click at [61, 280] on icon at bounding box center [61, 281] width 10 height 19
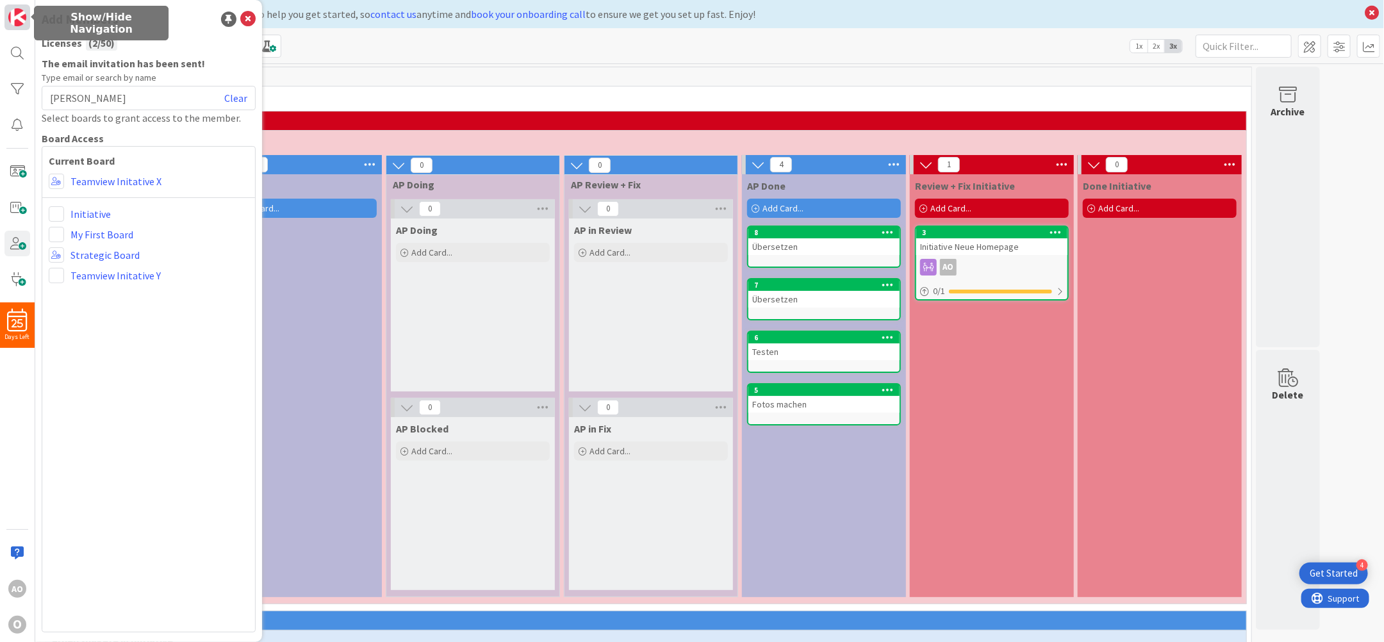
click at [16, 18] on img at bounding box center [17, 17] width 18 height 18
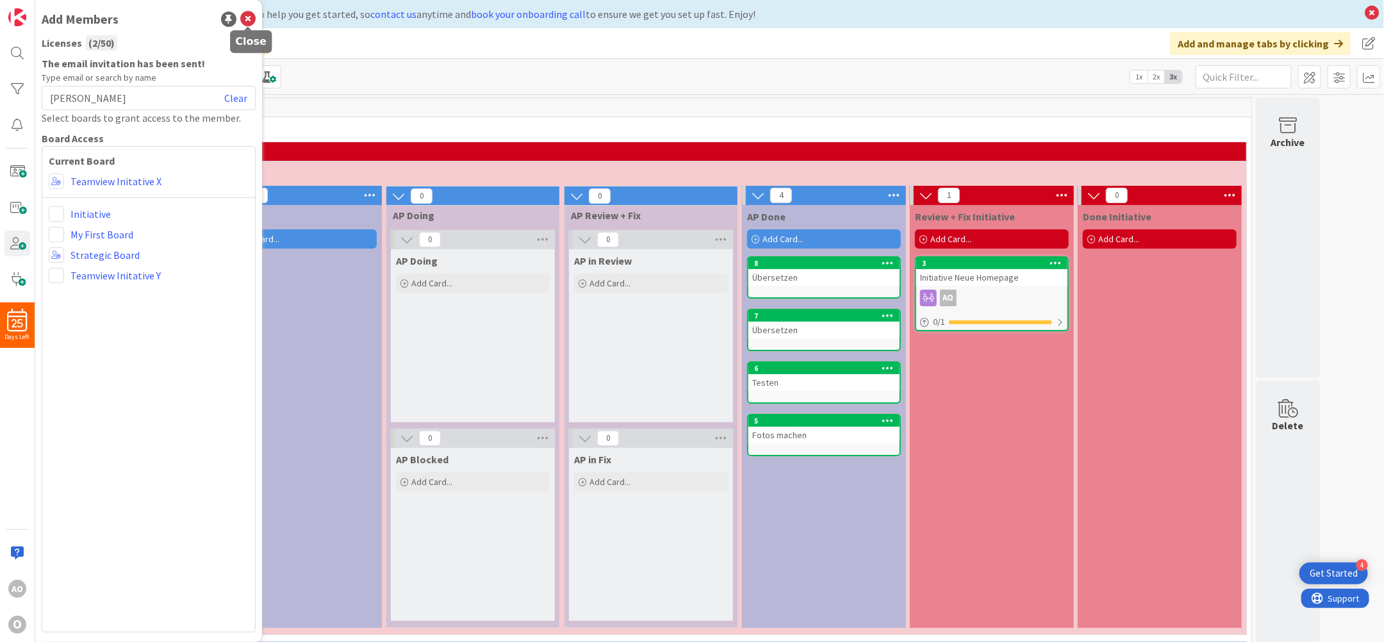
click at [250, 14] on icon at bounding box center [247, 19] width 15 height 15
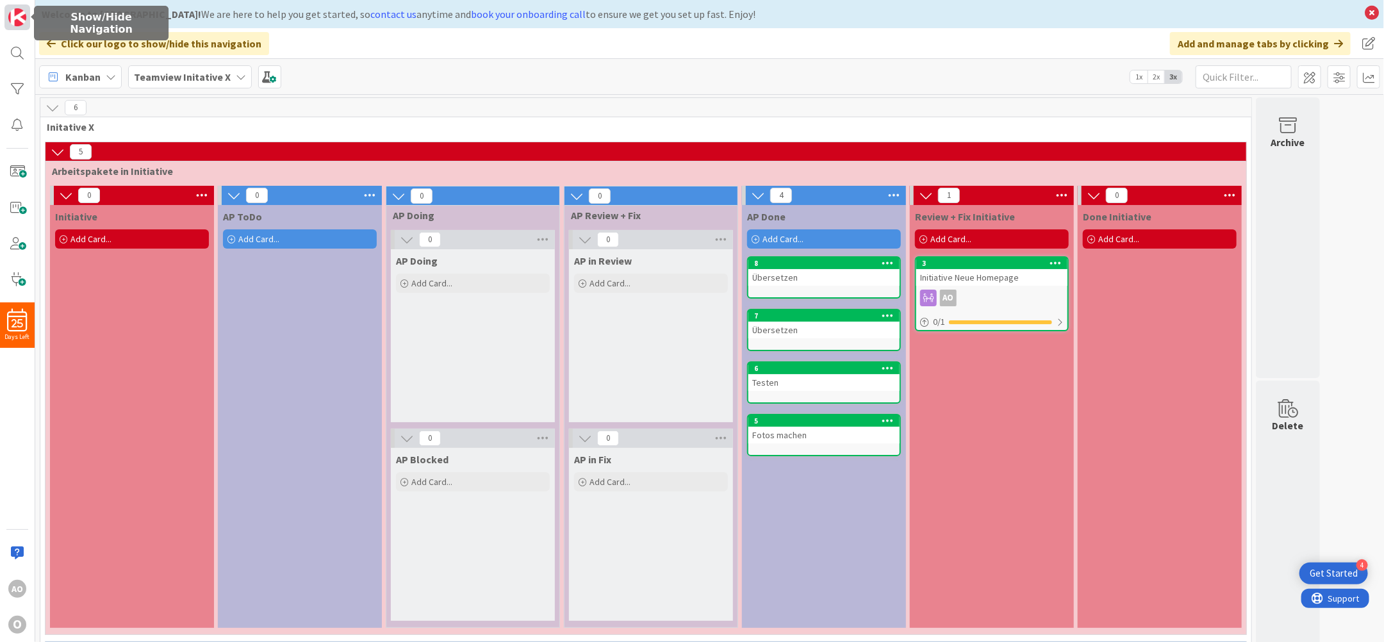
click at [21, 22] on img at bounding box center [17, 17] width 18 height 18
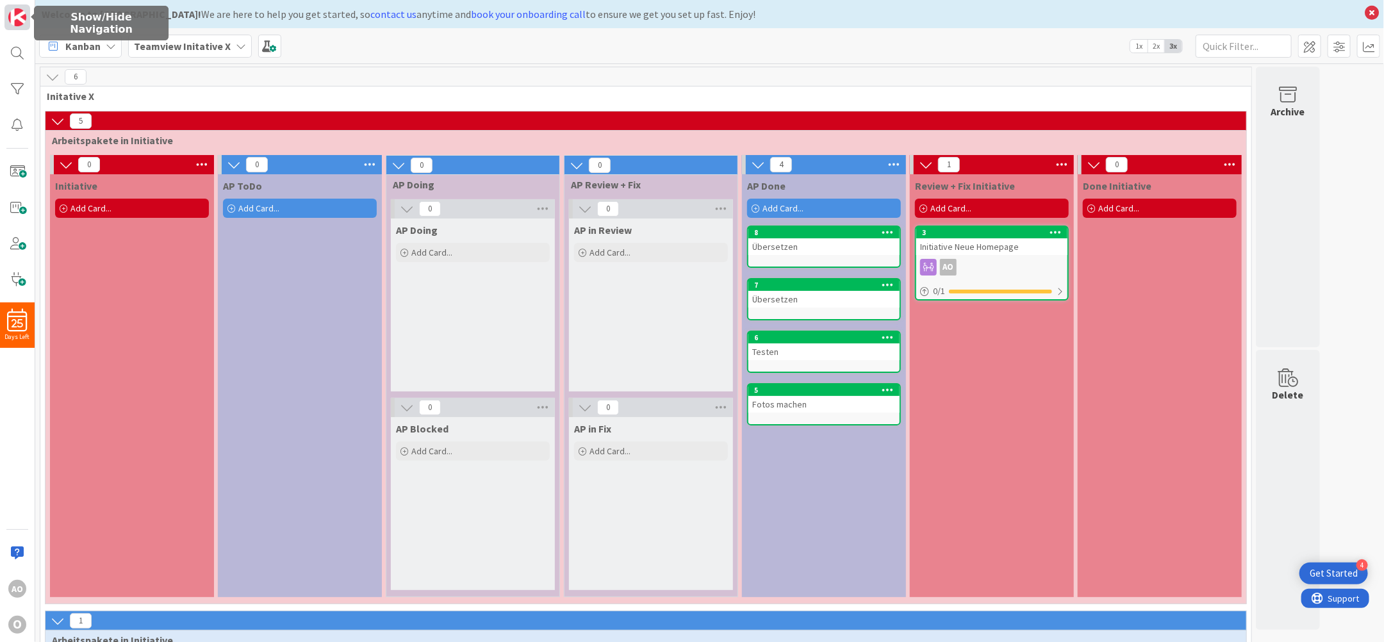
click at [13, 12] on img at bounding box center [17, 17] width 18 height 18
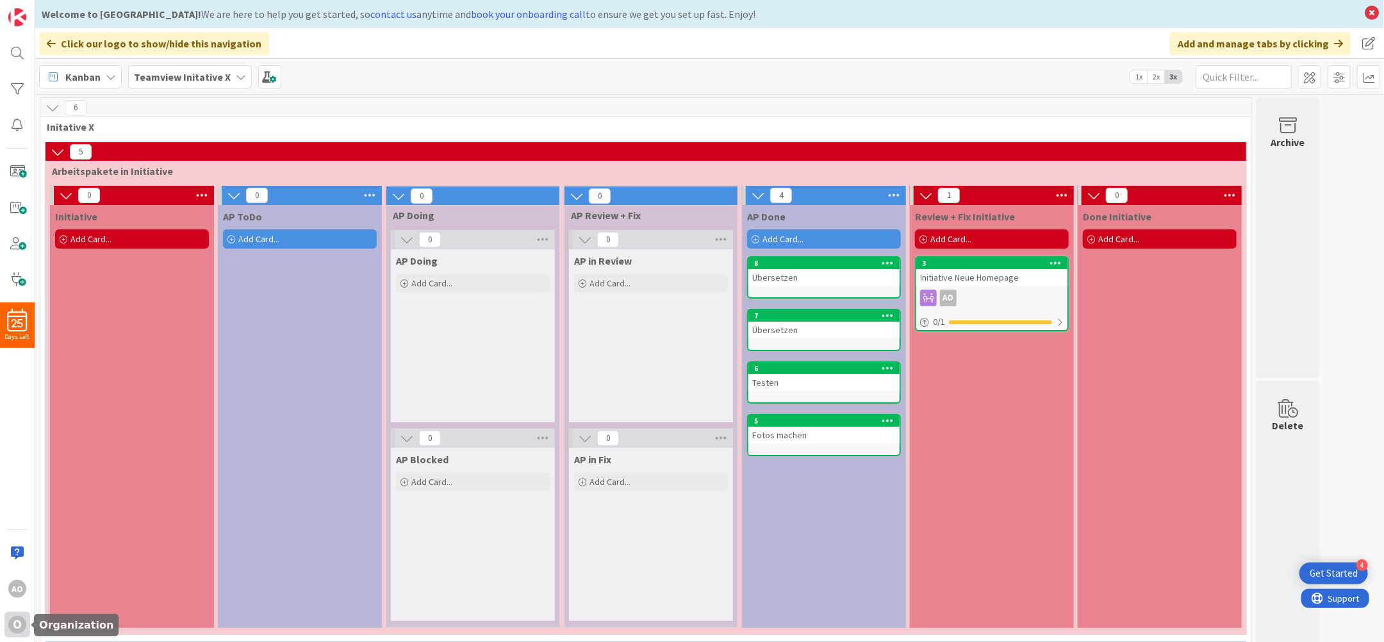
click at [17, 621] on div "O" at bounding box center [17, 625] width 18 height 18
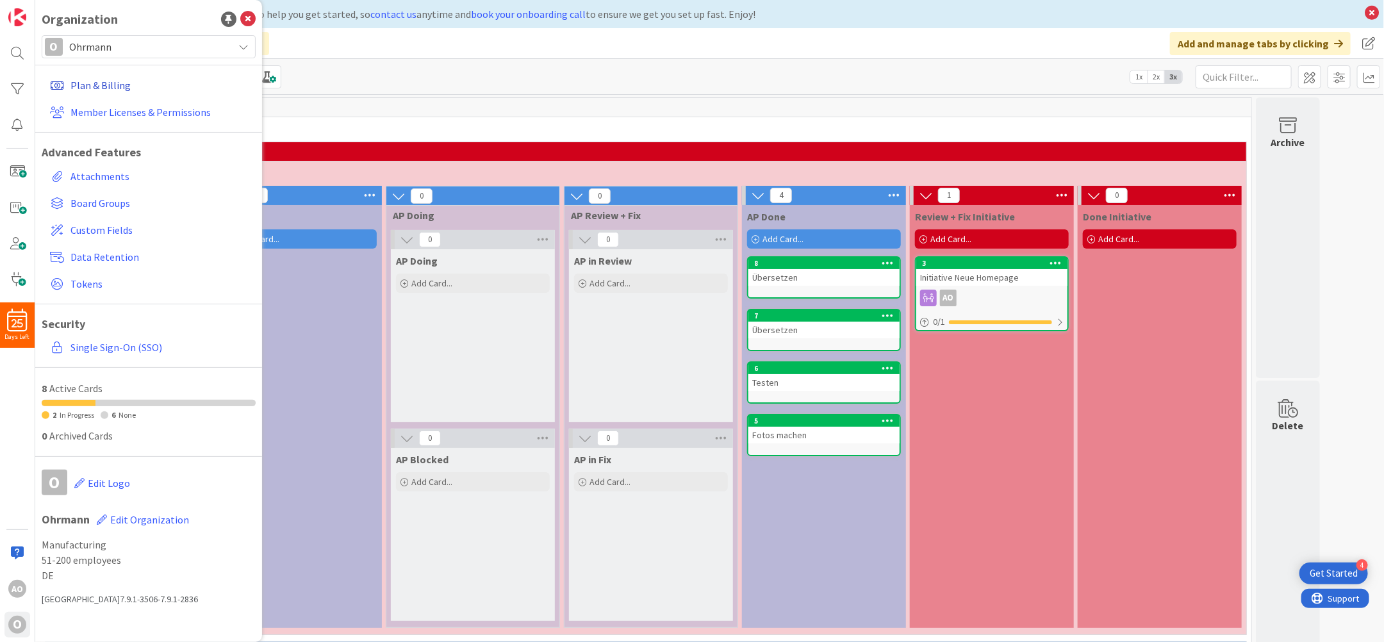
click at [113, 85] on link "Plan & Billing" at bounding box center [150, 85] width 211 height 23
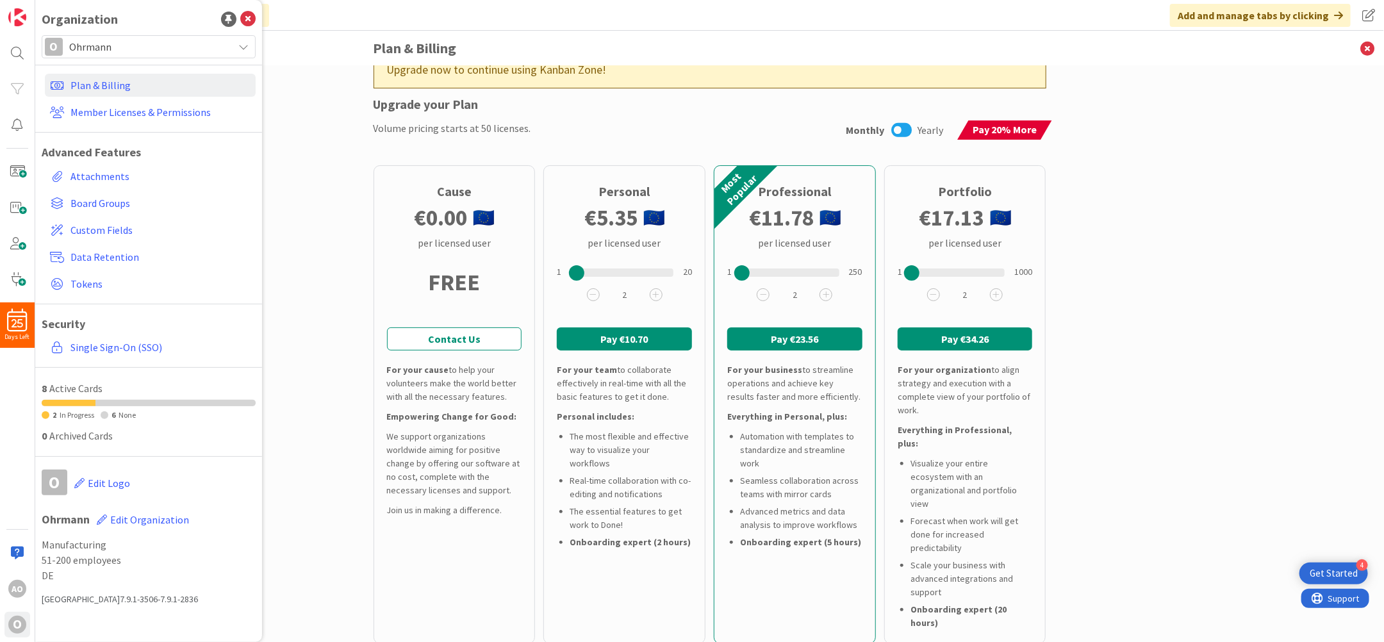
scroll to position [85, 0]
click at [990, 291] on icon at bounding box center [996, 295] width 13 height 13
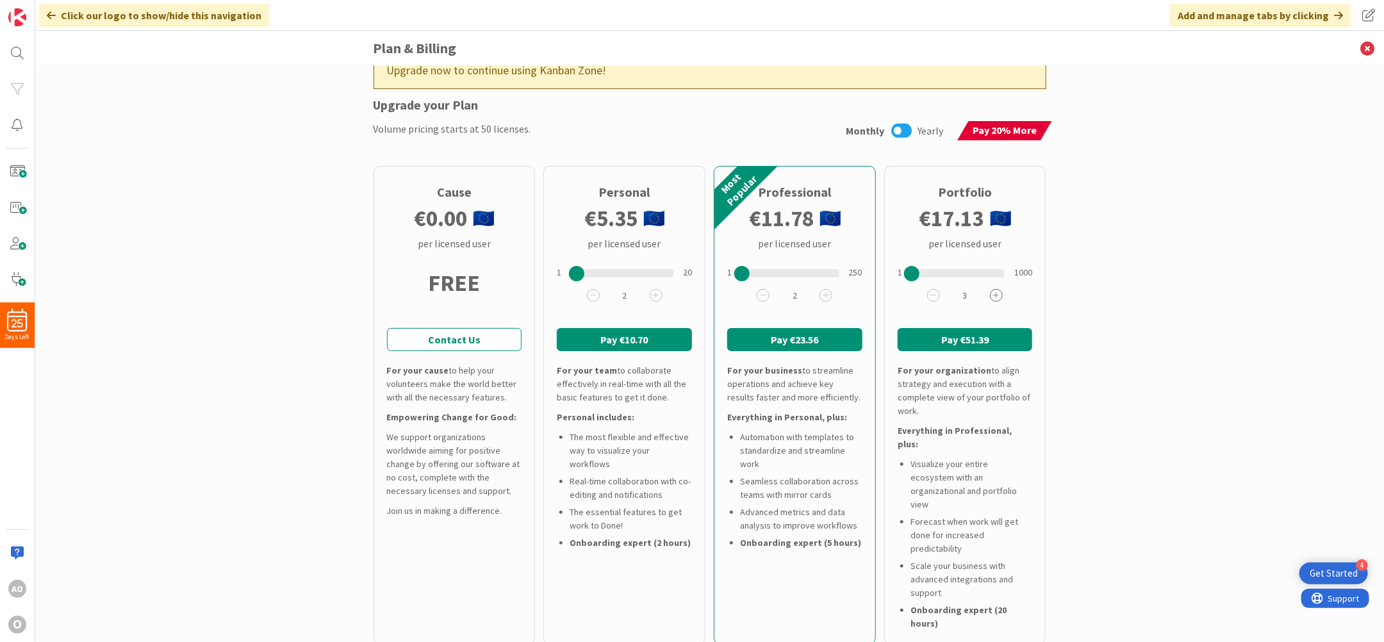
click at [990, 291] on icon at bounding box center [996, 295] width 13 height 13
click at [927, 297] on icon at bounding box center [933, 295] width 13 height 13
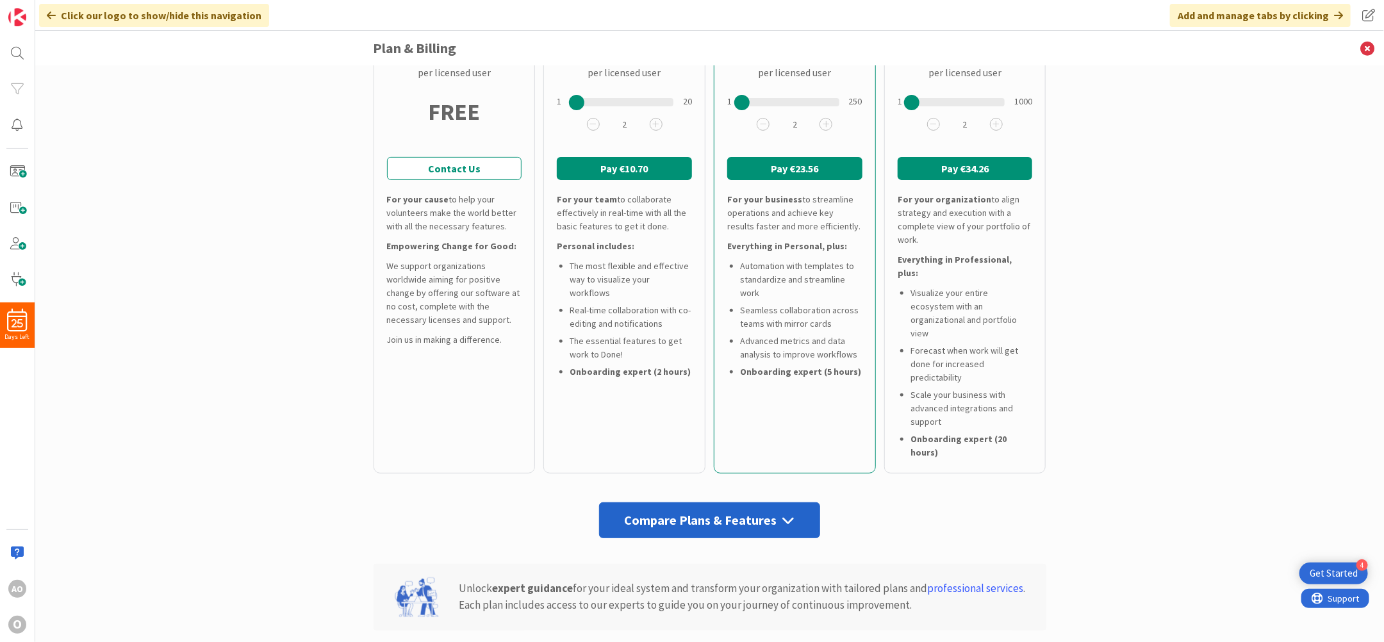
scroll to position [170, 0]
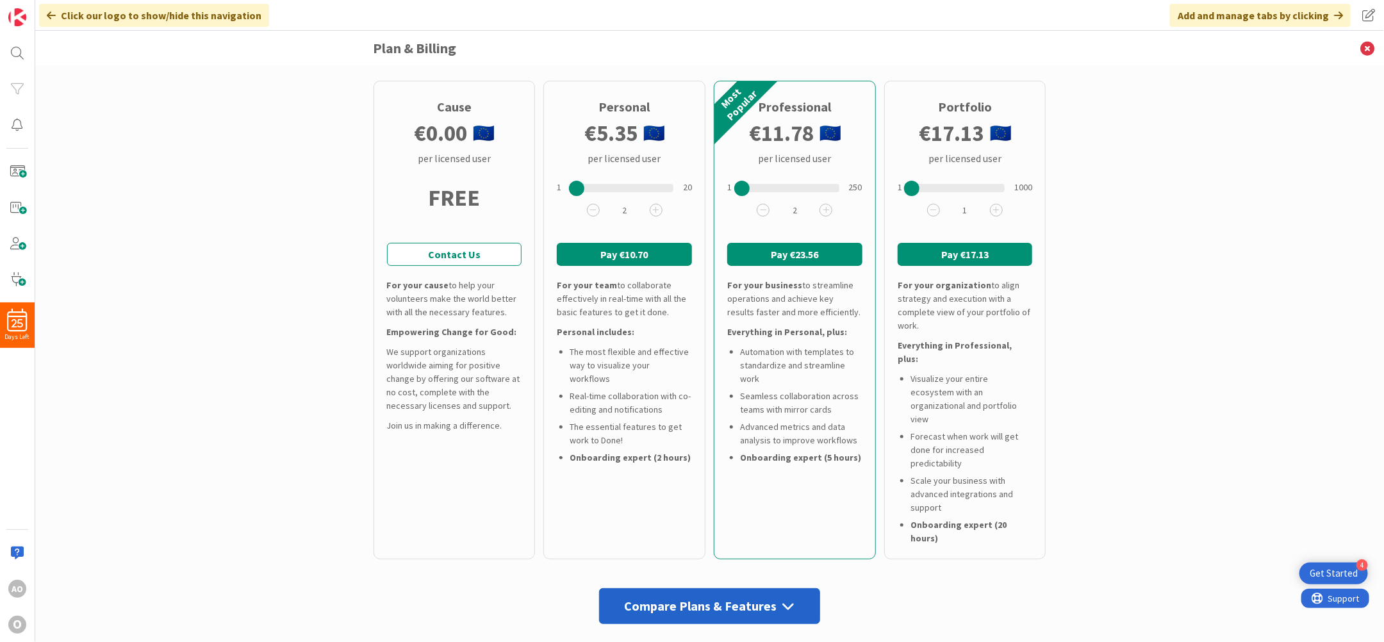
click at [907, 192] on div at bounding box center [911, 188] width 15 height 15
drag, startPoint x: 569, startPoint y: 193, endPoint x: 562, endPoint y: 193, distance: 7.7
click at [563, 193] on div at bounding box center [570, 188] width 15 height 15
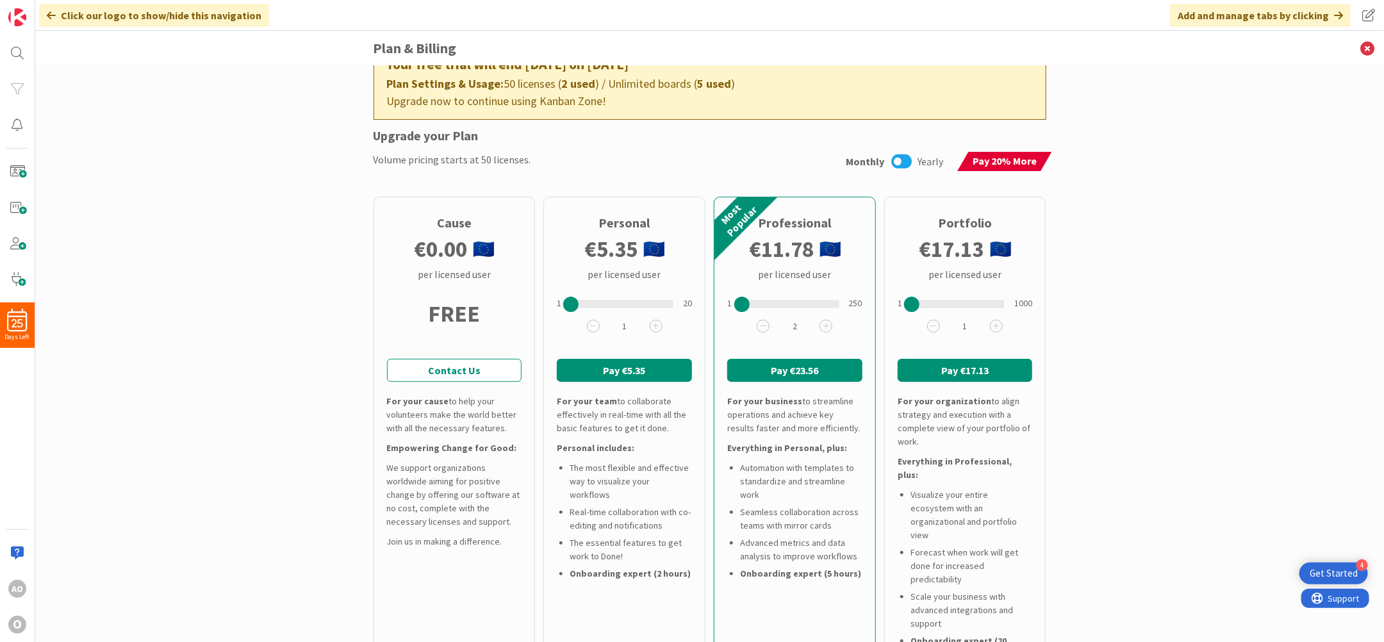
scroll to position [38, 0]
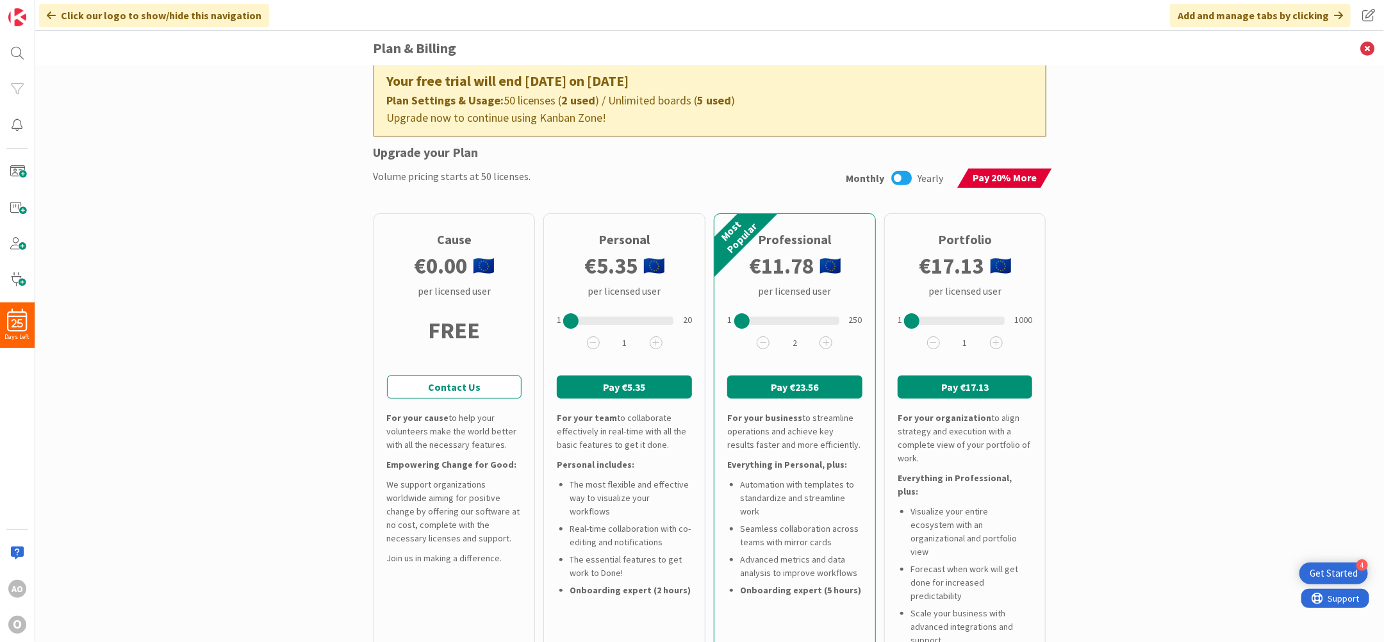
click at [900, 176] on icon at bounding box center [901, 178] width 20 height 17
click at [911, 177] on icon at bounding box center [921, 178] width 20 height 17
click at [899, 179] on icon at bounding box center [901, 178] width 20 height 17
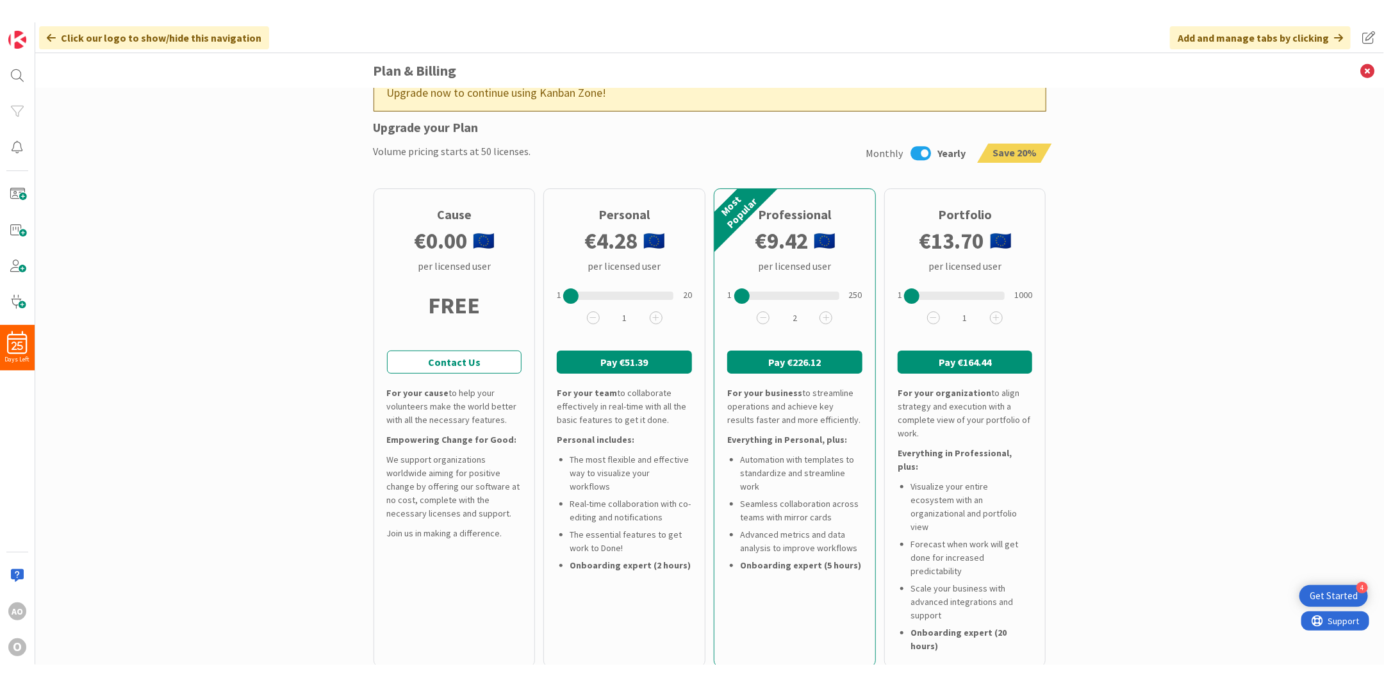
scroll to position [170, 0]
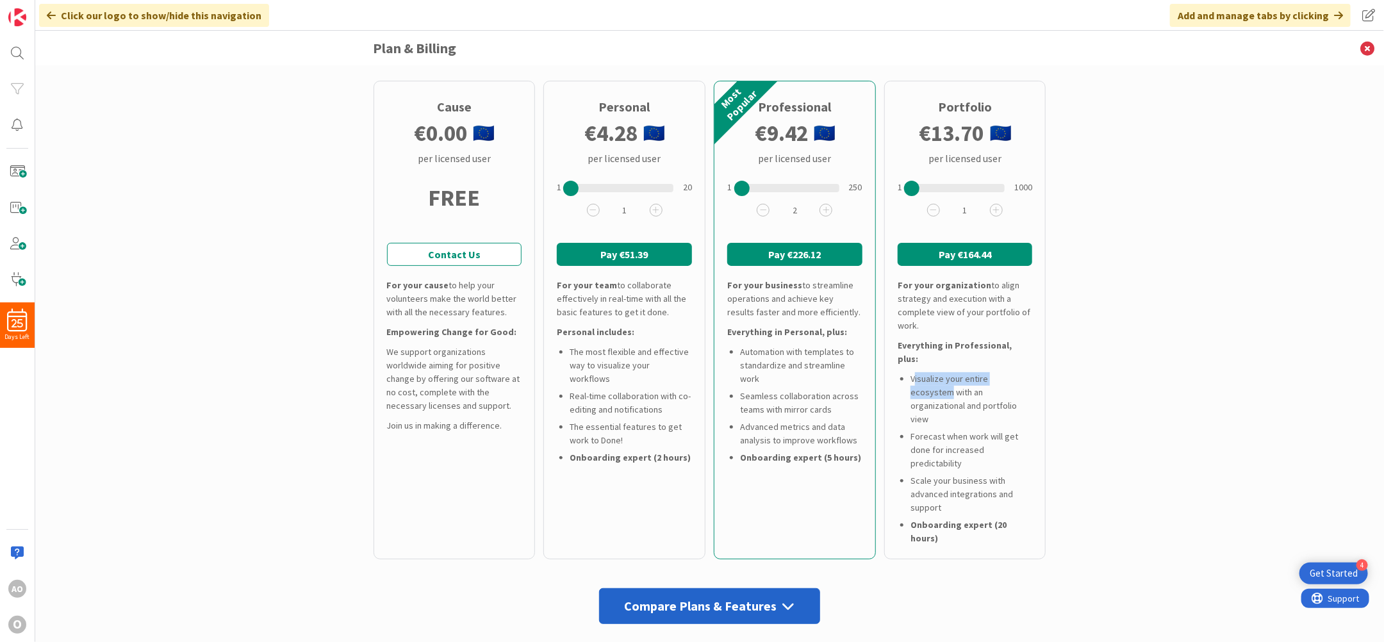
drag, startPoint x: 908, startPoint y: 364, endPoint x: 1053, endPoint y: 369, distance: 145.5
click at [1053, 369] on div "Back Your free trial will end [DATE] on [DATE] Plan Settings & Usage: 50 licens…" at bounding box center [709, 354] width 1348 height 576
